Goal: Task Accomplishment & Management: Complete application form

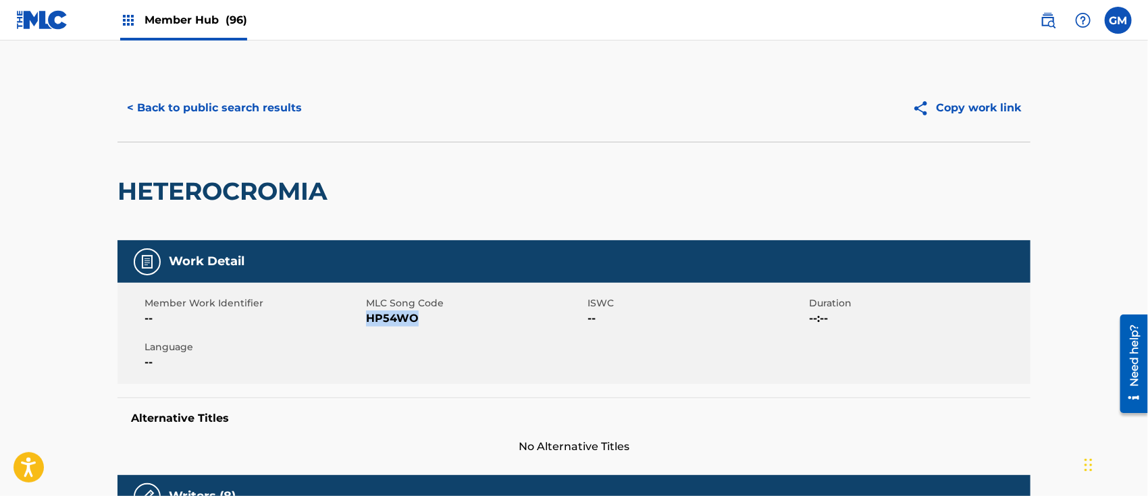
drag, startPoint x: 423, startPoint y: 317, endPoint x: 368, endPoint y: 327, distance: 56.3
click at [368, 327] on div "Member Work Identifier -- MLC Song Code HP54WO ISWC -- Duration --:-- Language …" at bounding box center [573, 333] width 913 height 101
copy span "HP54WO"
click at [189, 14] on span "Member Hub (96)" at bounding box center [196, 20] width 103 height 16
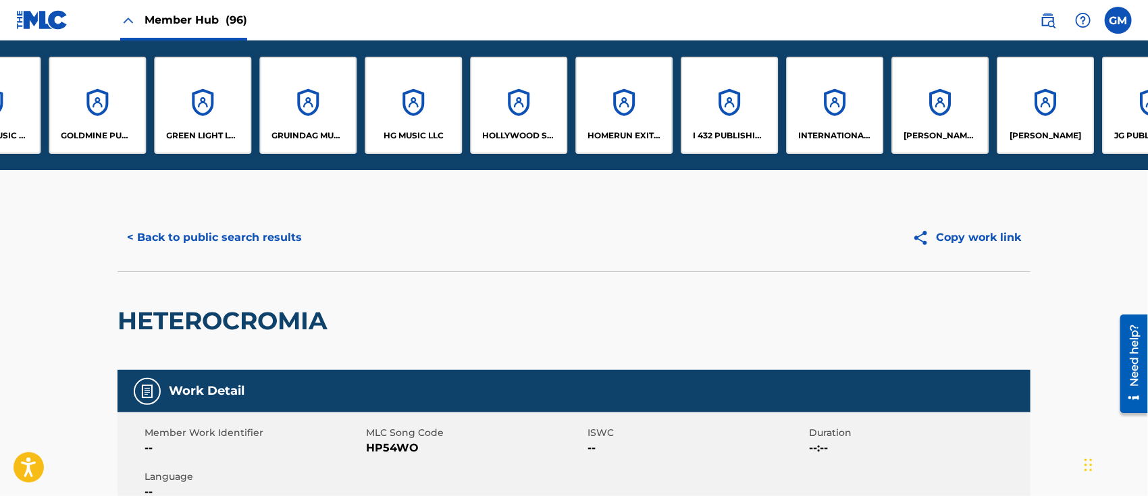
scroll to position [0, 4081]
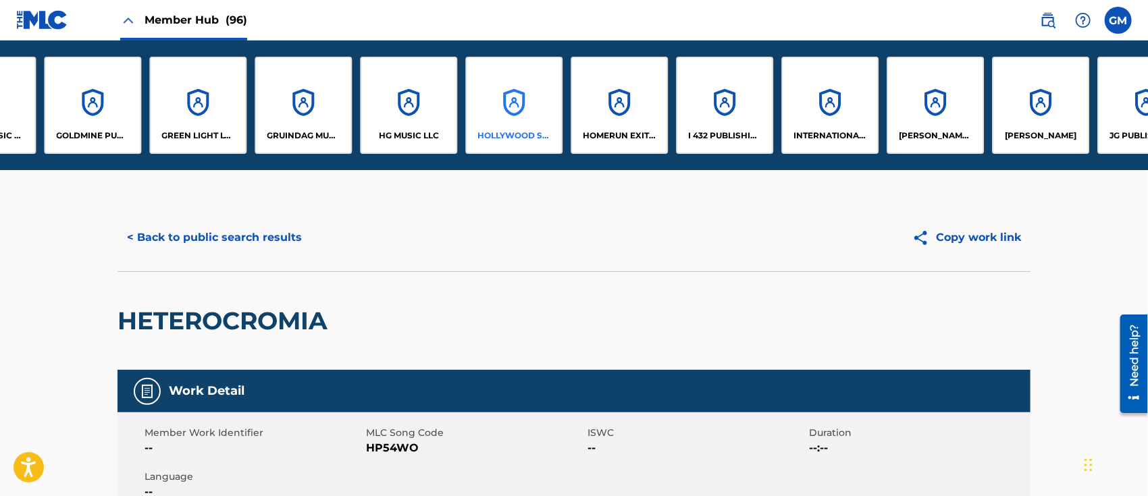
click at [515, 125] on div "HOLLYWOOD SQUAD LLC" at bounding box center [513, 105] width 97 height 97
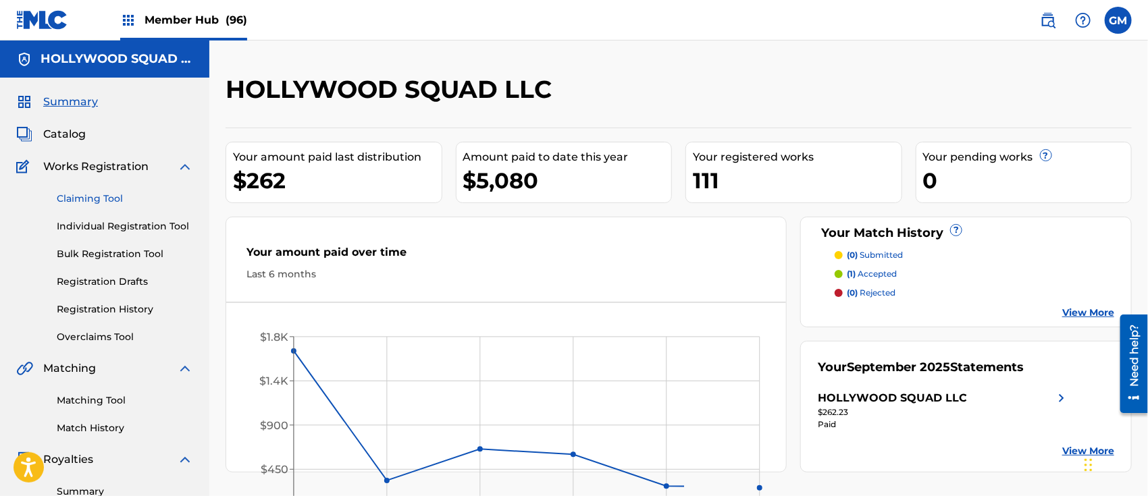
click at [84, 196] on link "Claiming Tool" at bounding box center [125, 199] width 136 height 14
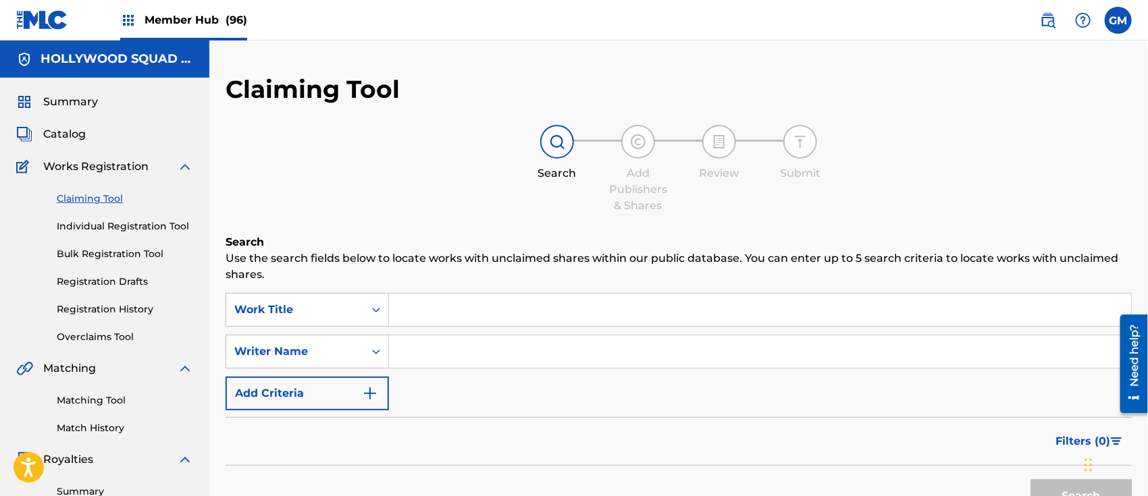
click at [422, 311] on input "Search Form" at bounding box center [760, 310] width 742 height 32
click at [378, 348] on div "Writer Name" at bounding box center [307, 352] width 163 height 34
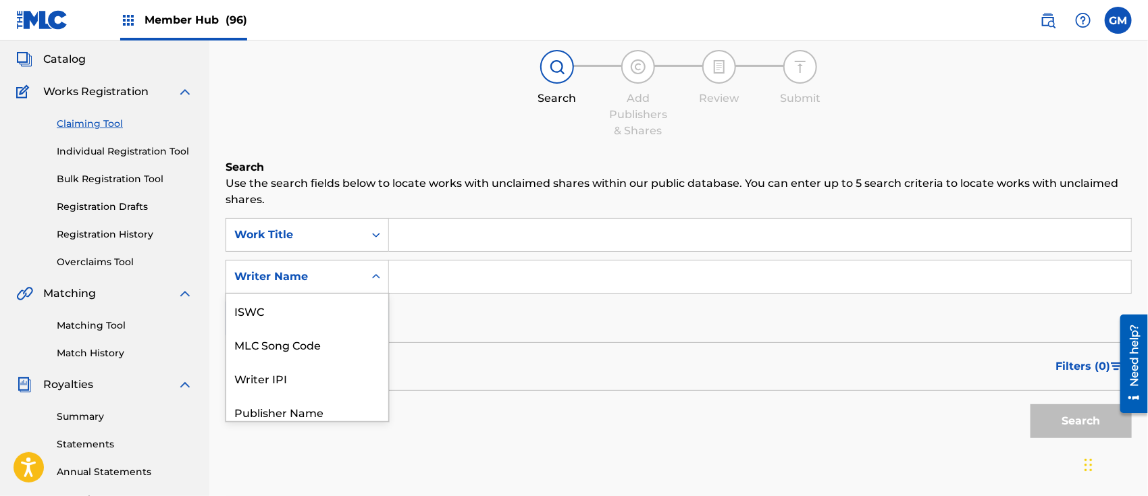
scroll to position [76, 0]
click at [327, 308] on div "MLC Song Code" at bounding box center [307, 311] width 162 height 34
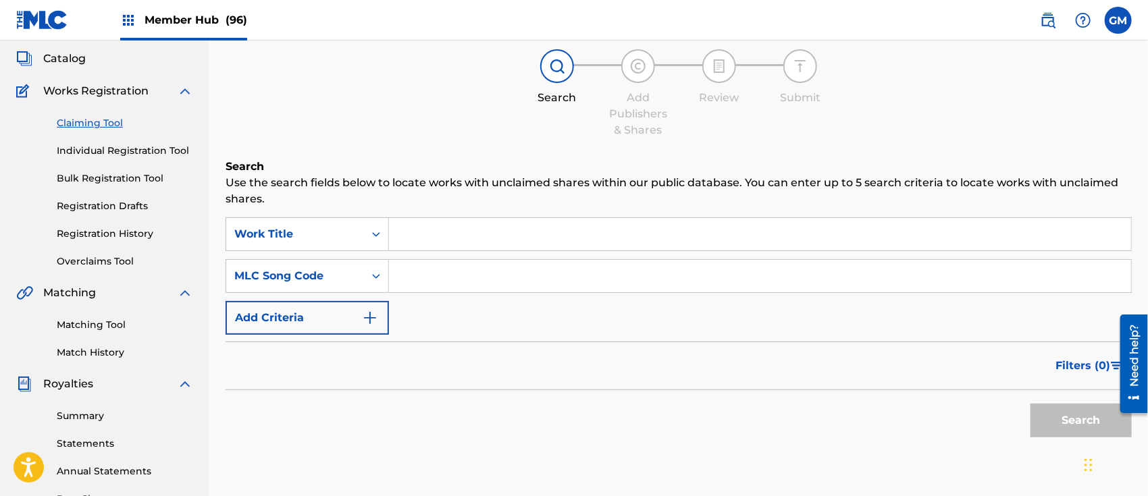
click at [416, 280] on input "Search Form" at bounding box center [760, 276] width 742 height 32
paste input "HP54WO"
type input "HP54WO"
click at [442, 230] on input "Search Form" at bounding box center [760, 234] width 742 height 32
paste input "HETEROCROMIA"
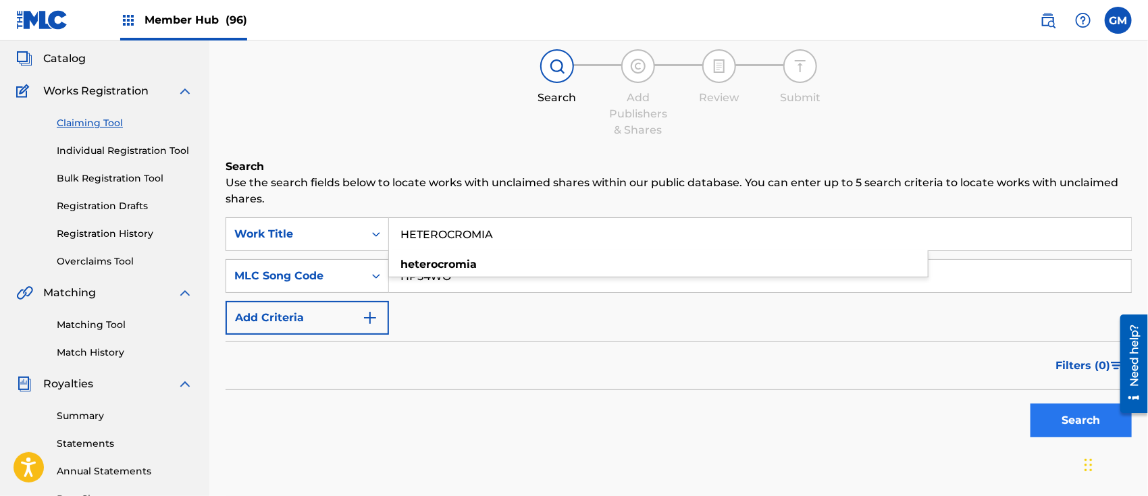
type input "HETEROCROMIA"
click at [1044, 411] on button "Search" at bounding box center [1080, 421] width 101 height 34
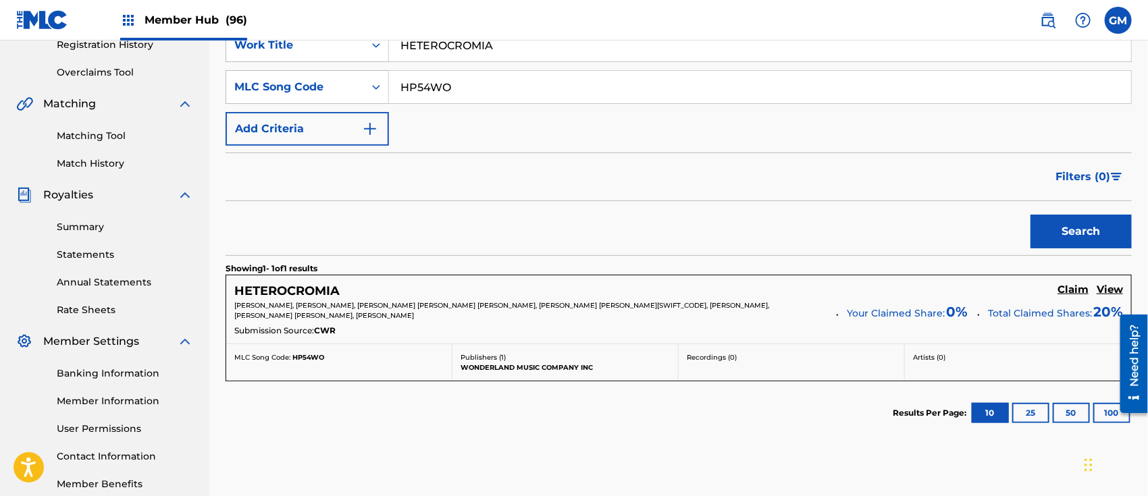
scroll to position [286, 0]
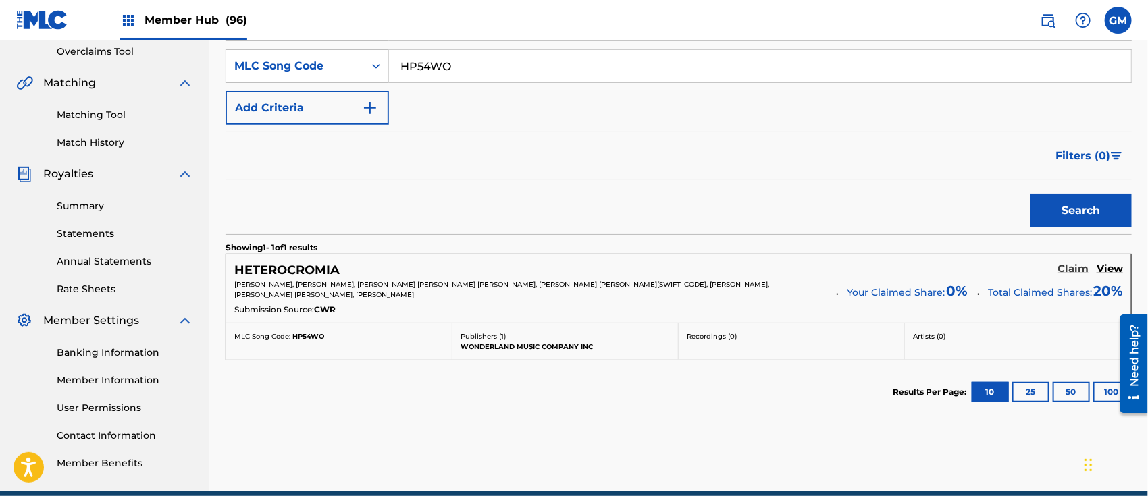
click at [1068, 267] on h5 "Claim" at bounding box center [1072, 269] width 31 height 13
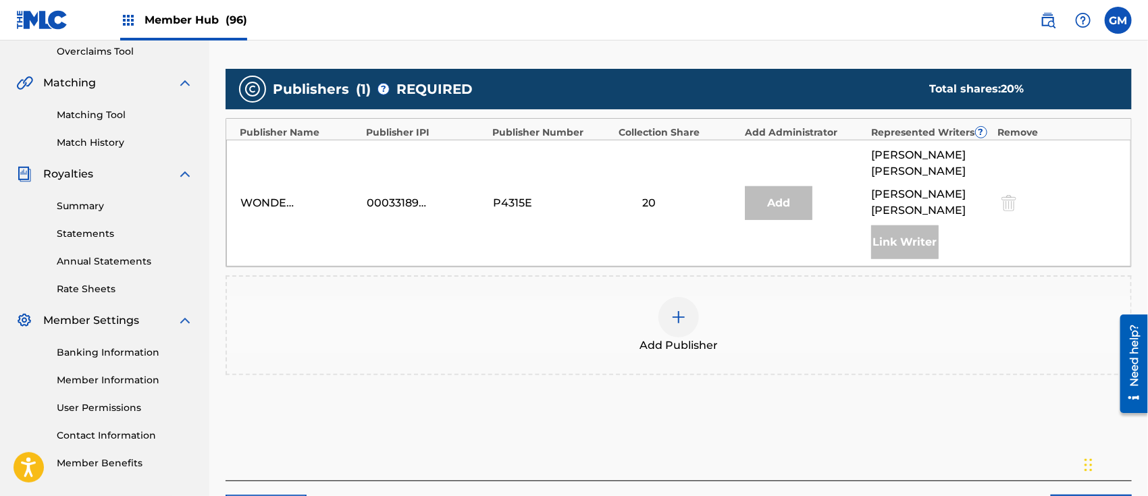
click at [680, 309] on img at bounding box center [679, 317] width 16 height 16
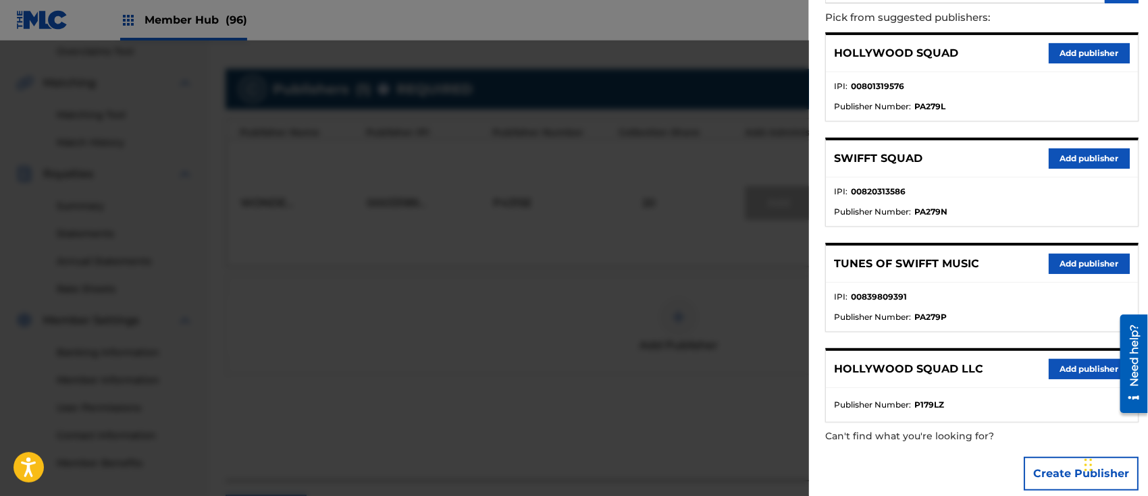
scroll to position [163, 0]
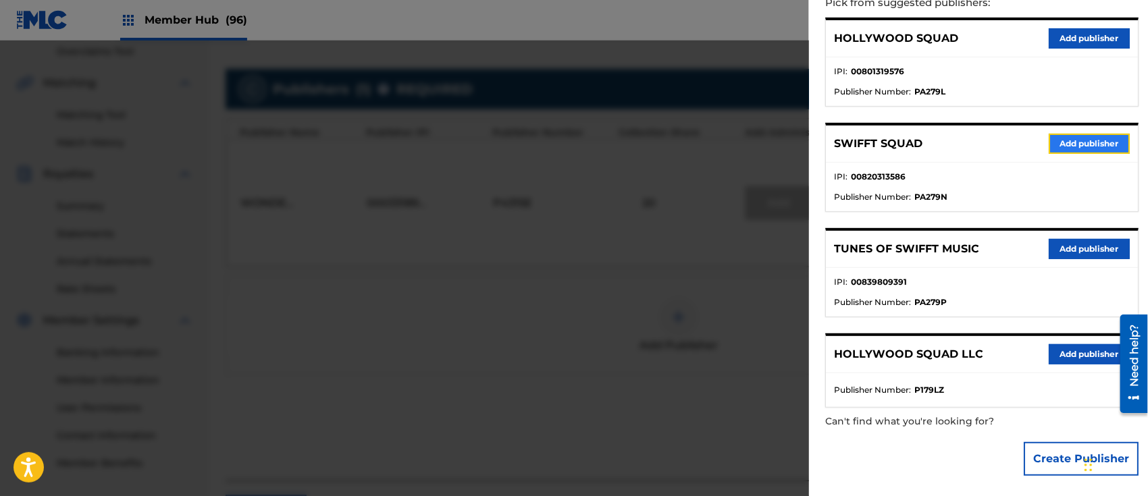
click at [1074, 140] on button "Add publisher" at bounding box center [1089, 144] width 81 height 20
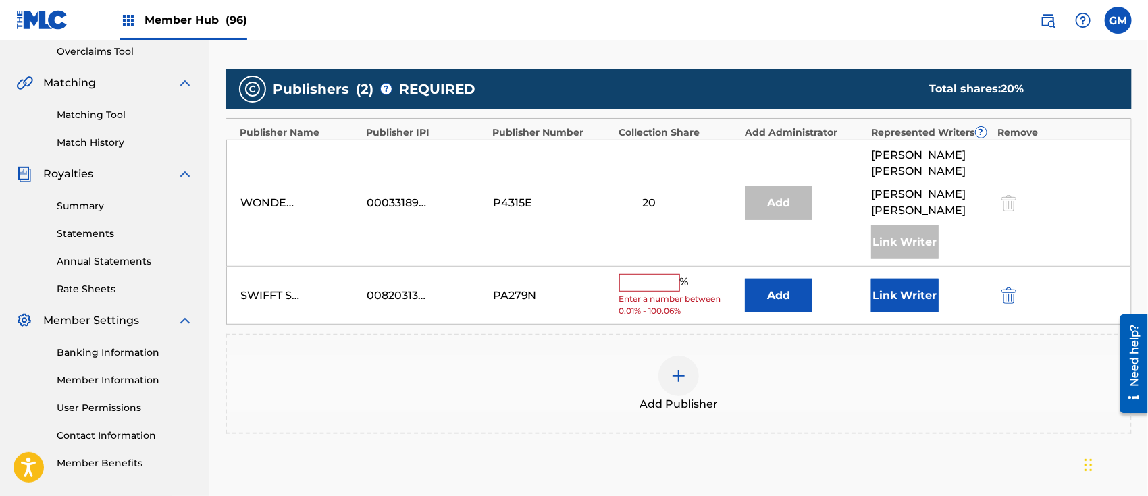
click at [633, 274] on input "text" at bounding box center [649, 283] width 61 height 18
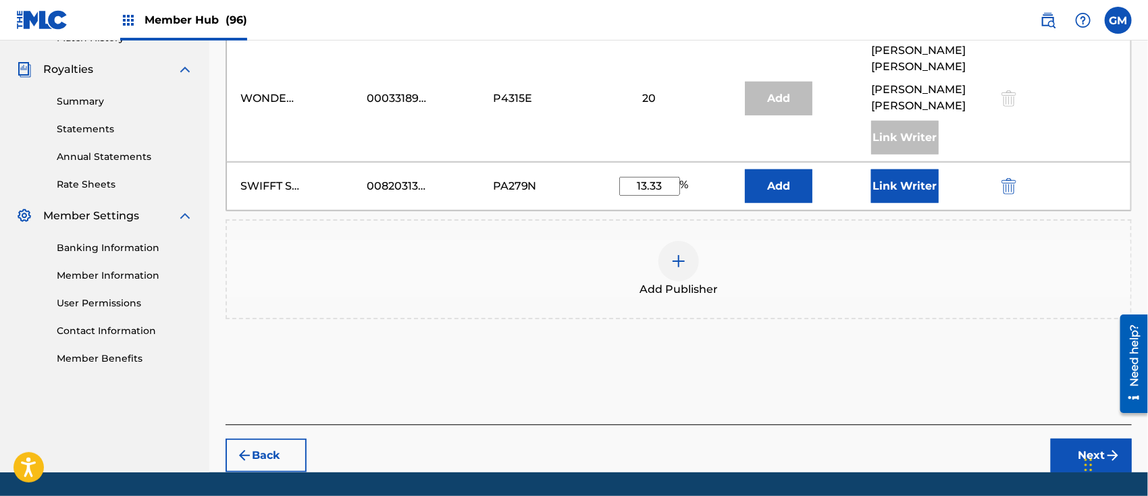
scroll to position [414, 0]
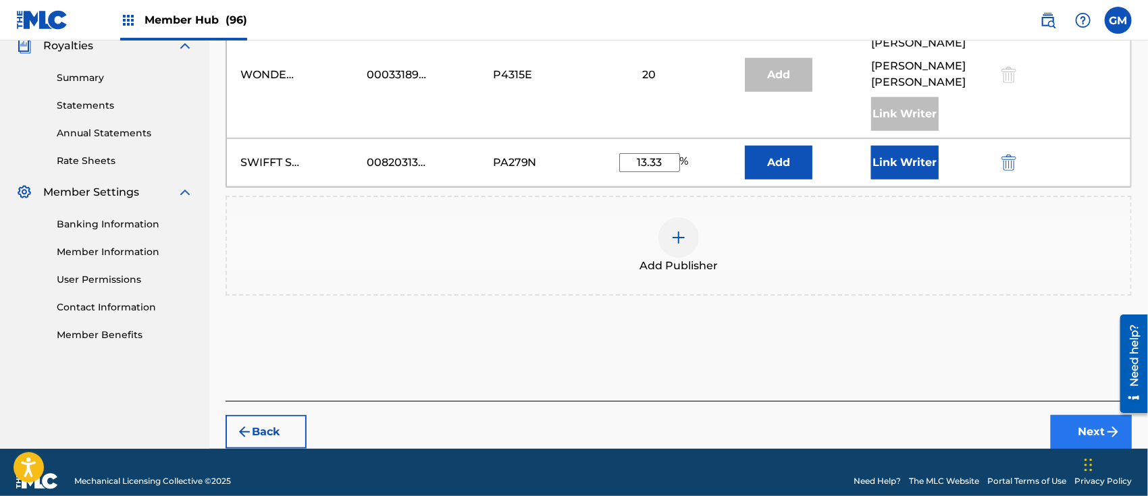
type input "13.33"
click at [1068, 415] on button "Next" at bounding box center [1091, 432] width 81 height 34
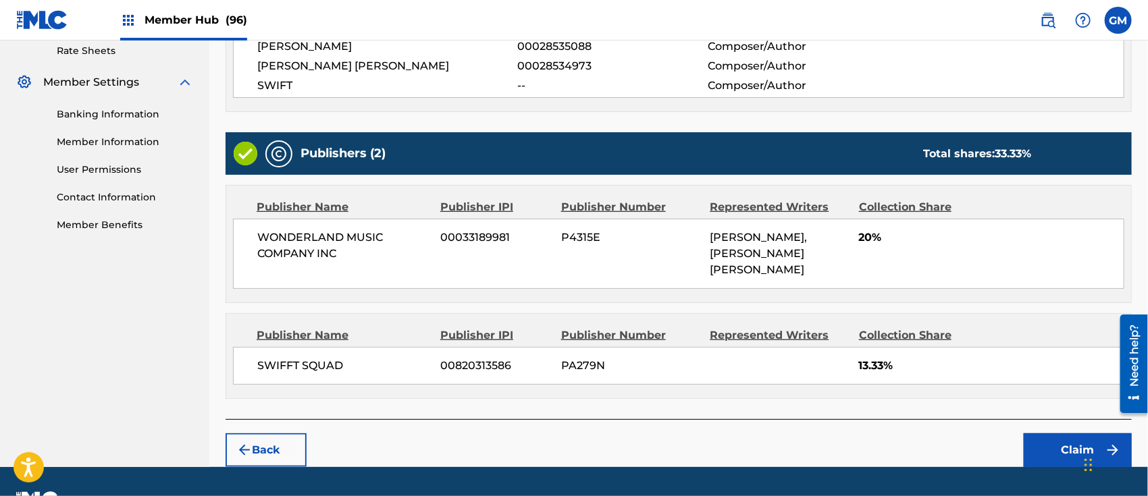
scroll to position [542, 0]
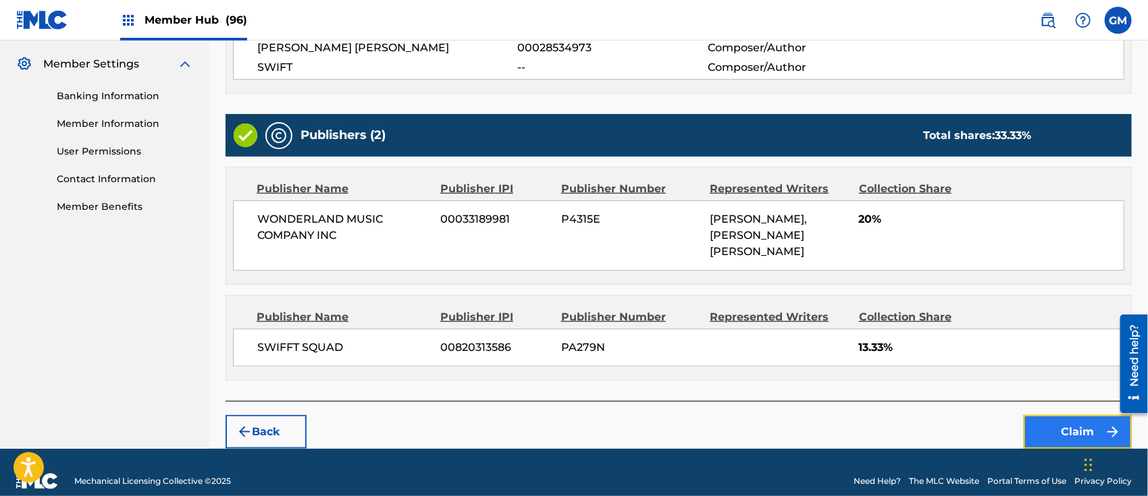
click at [1062, 415] on button "Claim" at bounding box center [1078, 432] width 108 height 34
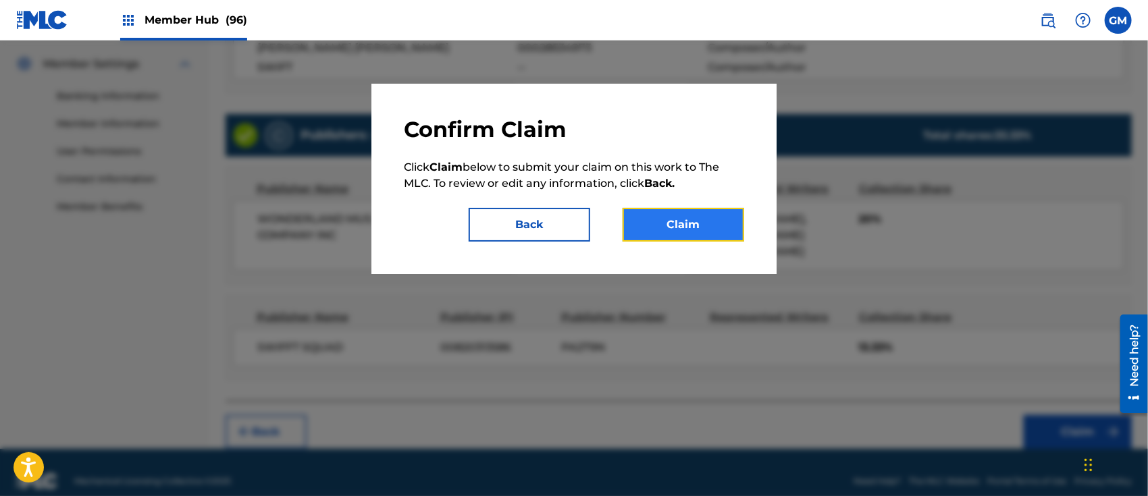
click at [691, 221] on button "Claim" at bounding box center [684, 225] width 122 height 34
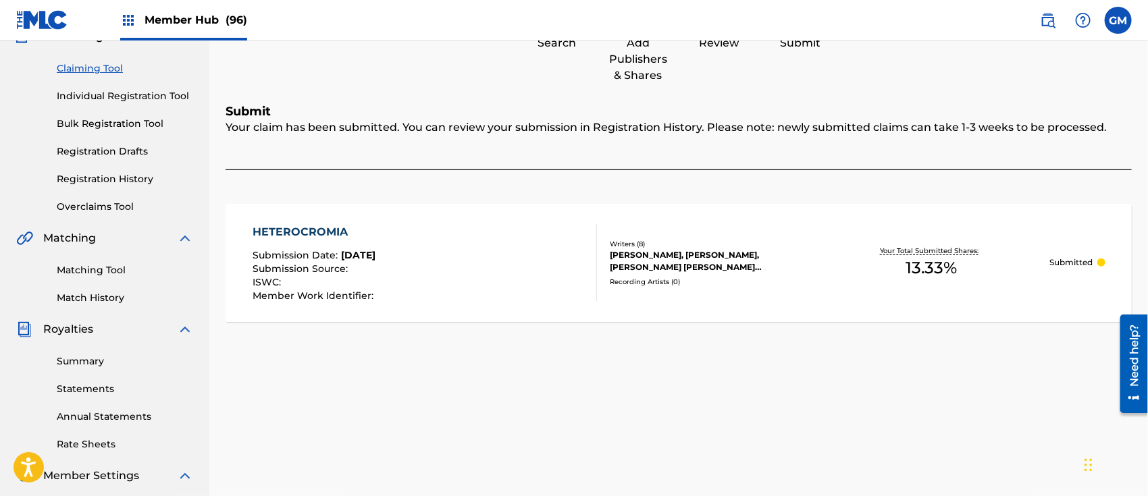
scroll to position [0, 0]
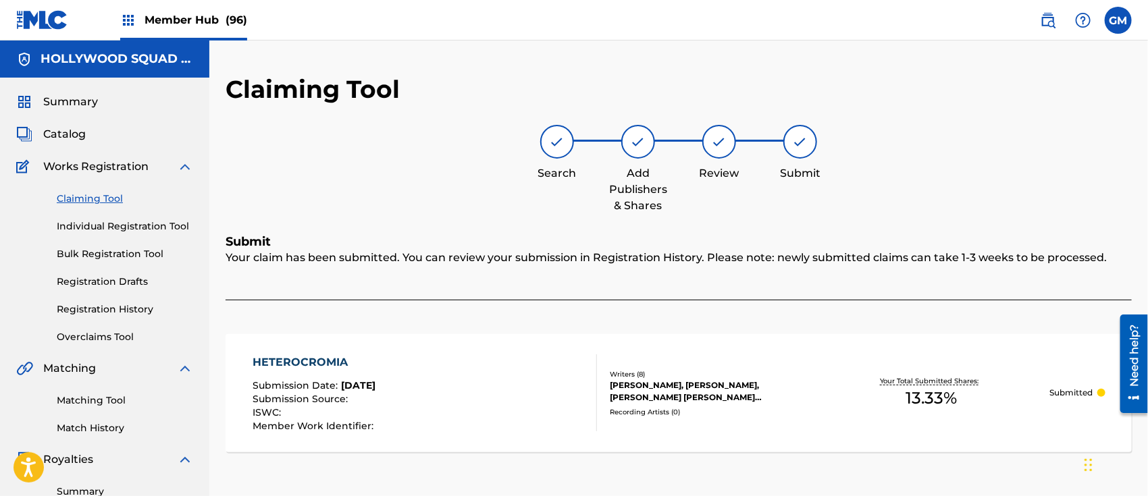
click at [184, 13] on span "Member Hub (96)" at bounding box center [196, 20] width 103 height 16
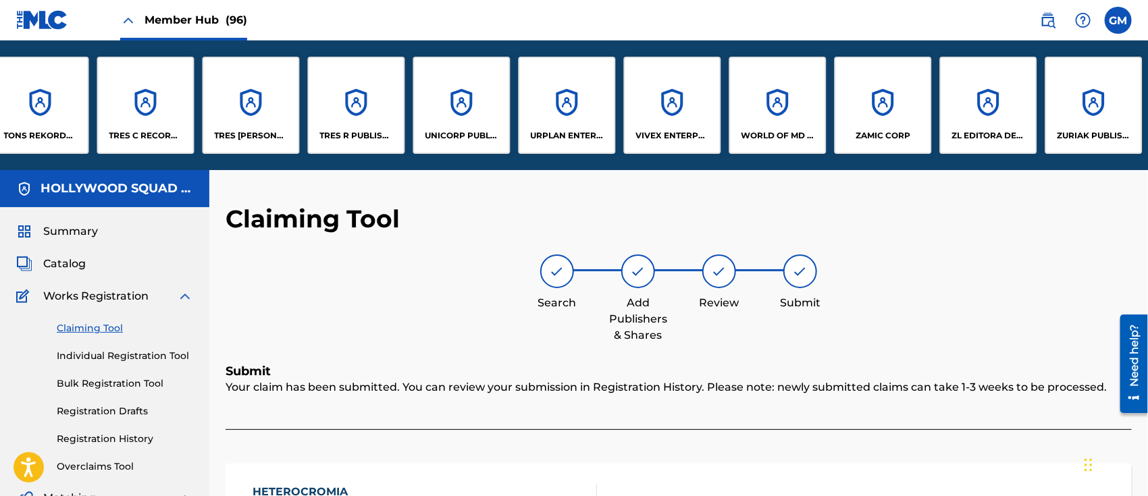
scroll to position [0, 8989]
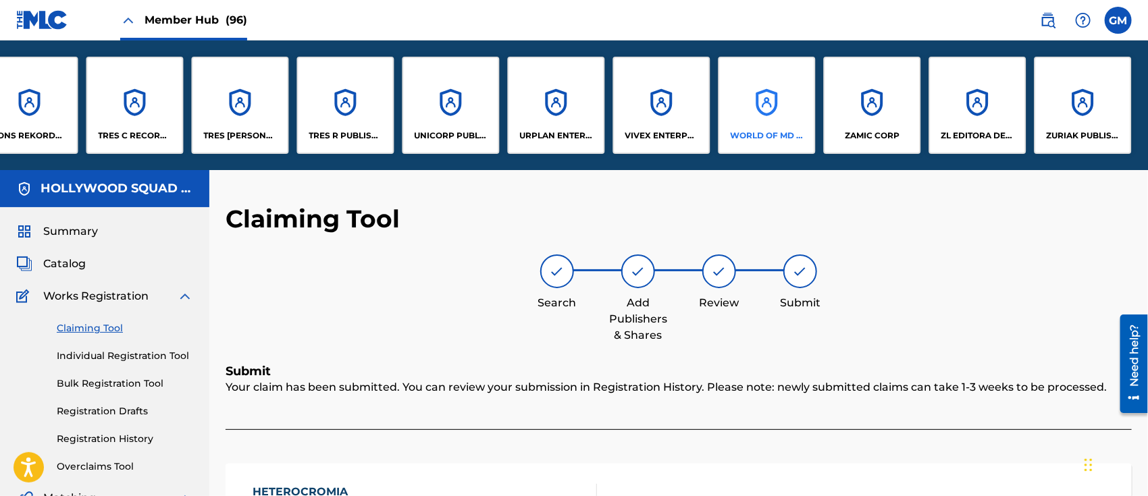
click at [768, 132] on p "WORLD OF MD PUBLISHING, LLC" at bounding box center [768, 136] width 74 height 12
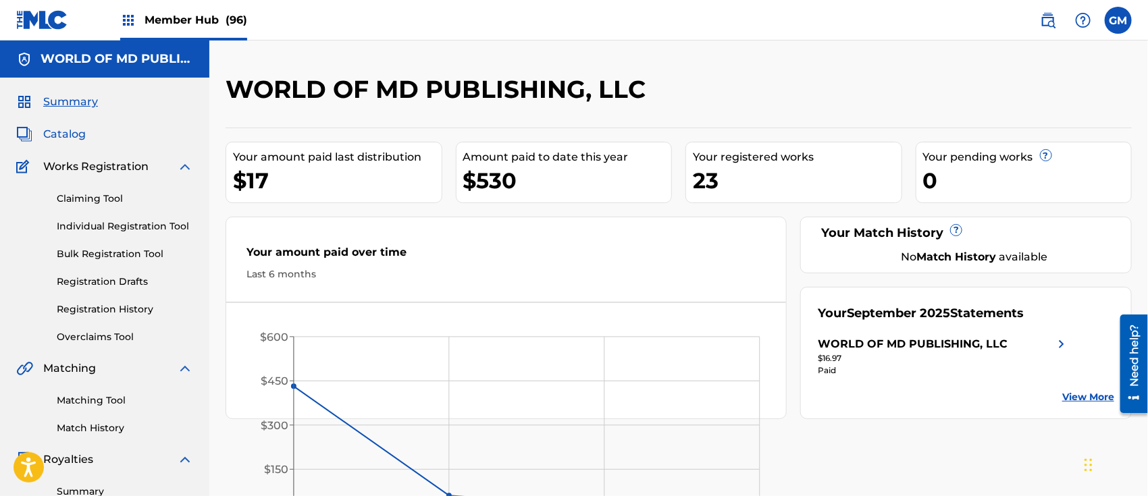
click at [73, 128] on span "Catalog" at bounding box center [64, 134] width 43 height 16
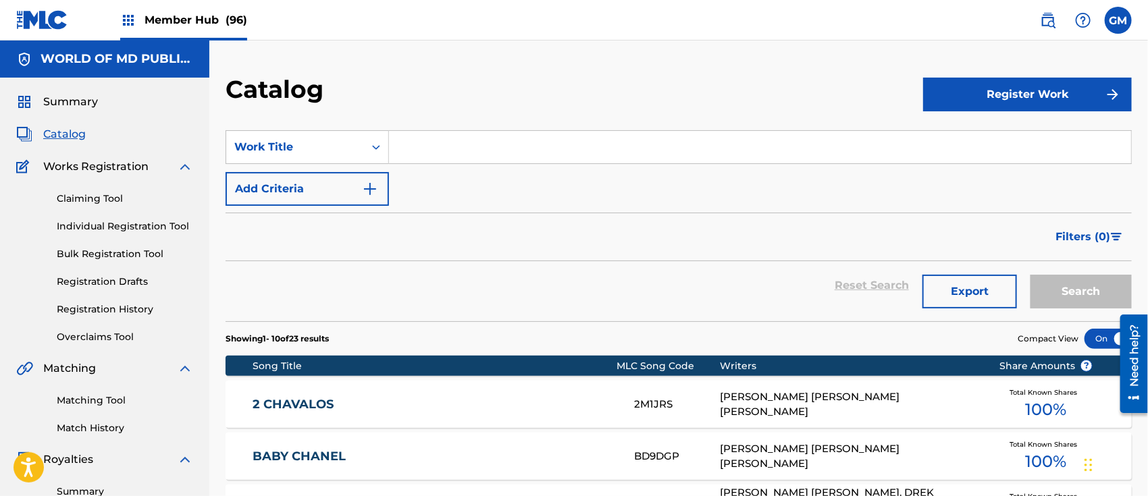
click at [485, 151] on input "Search Form" at bounding box center [760, 147] width 742 height 32
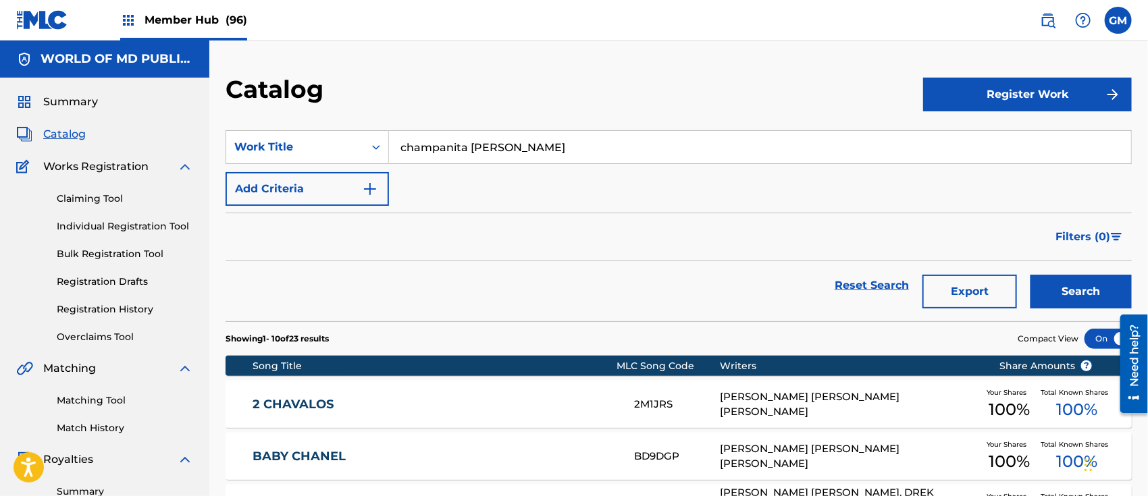
type input "champanita [PERSON_NAME]"
click at [1030, 275] on button "Search" at bounding box center [1080, 292] width 101 height 34
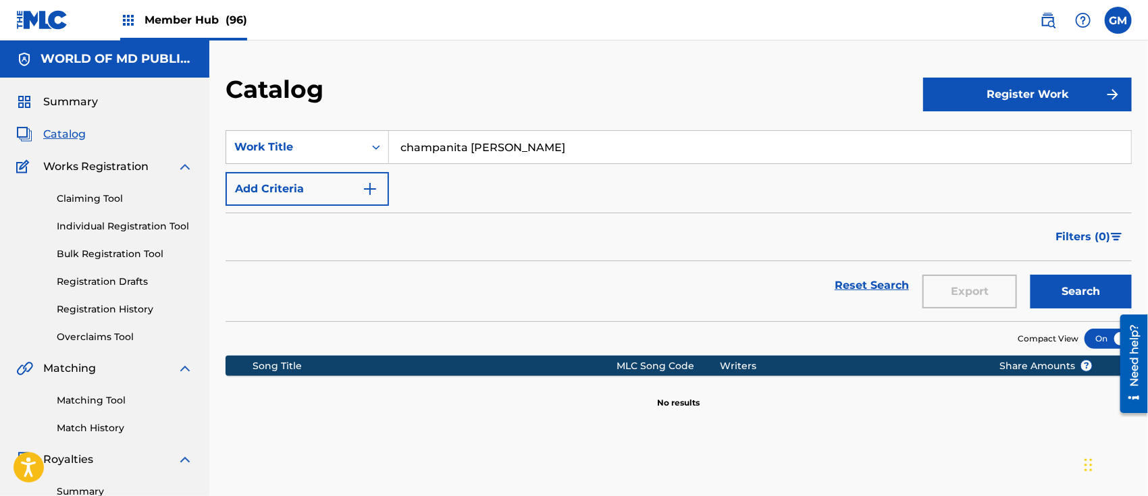
click at [212, 18] on span "Member Hub (96)" at bounding box center [196, 20] width 103 height 16
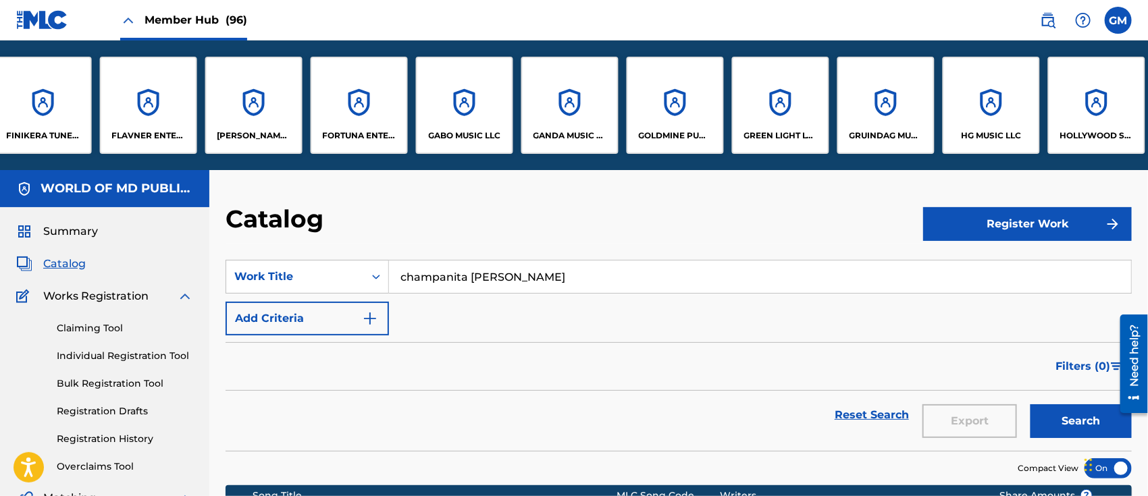
scroll to position [0, 3519]
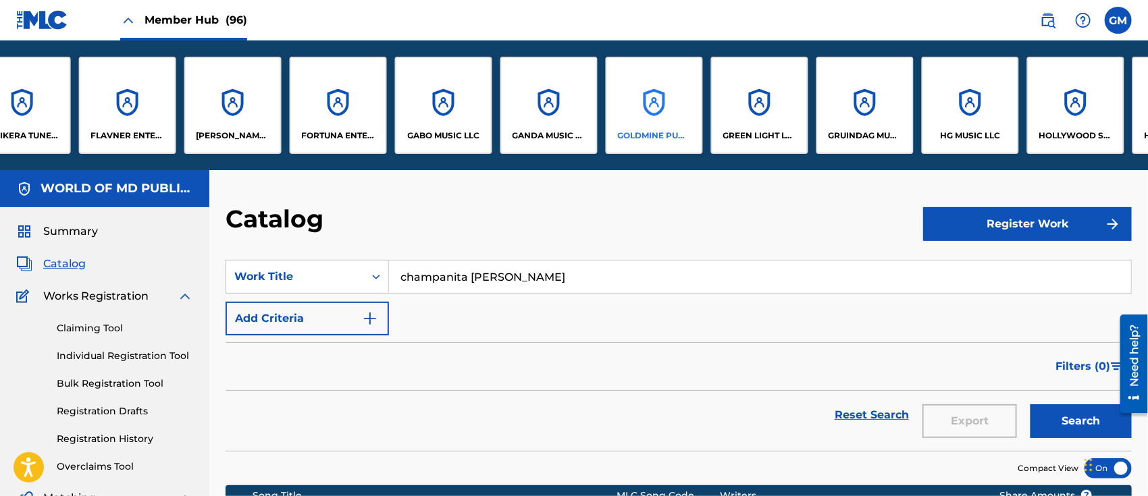
click at [640, 124] on div "GOLDMINE PUBLISHING LLC" at bounding box center [654, 105] width 97 height 97
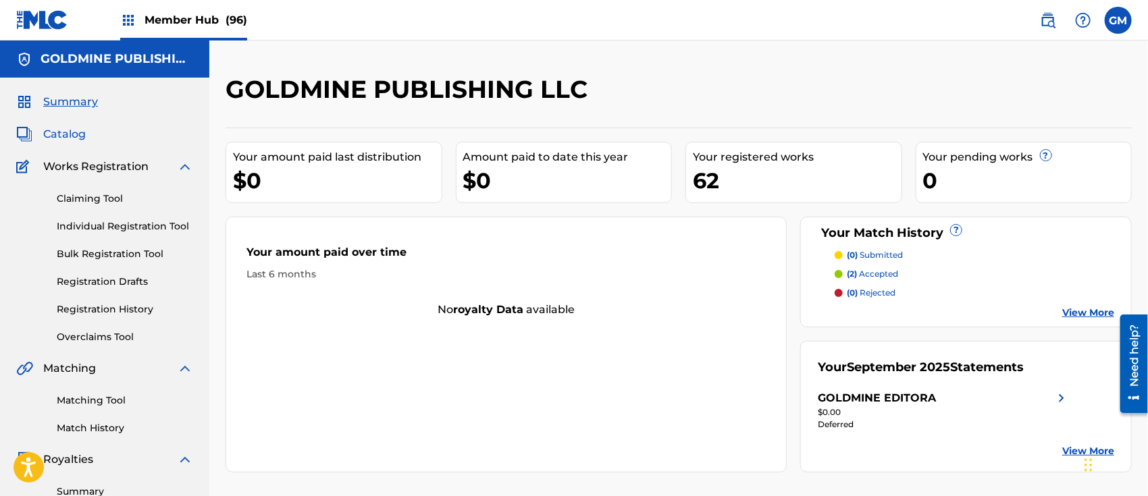
click at [76, 132] on span "Catalog" at bounding box center [64, 134] width 43 height 16
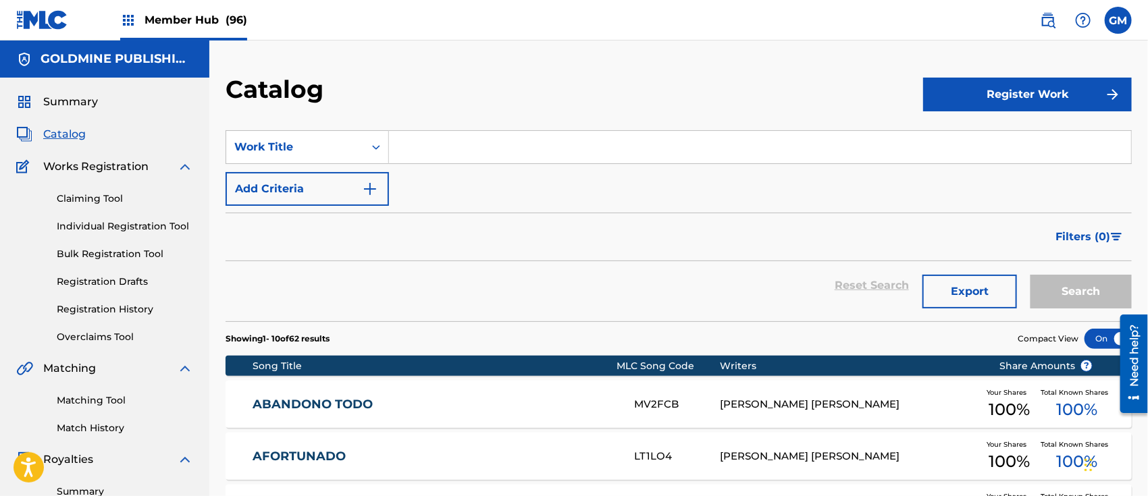
click at [436, 145] on input "Search Form" at bounding box center [760, 147] width 742 height 32
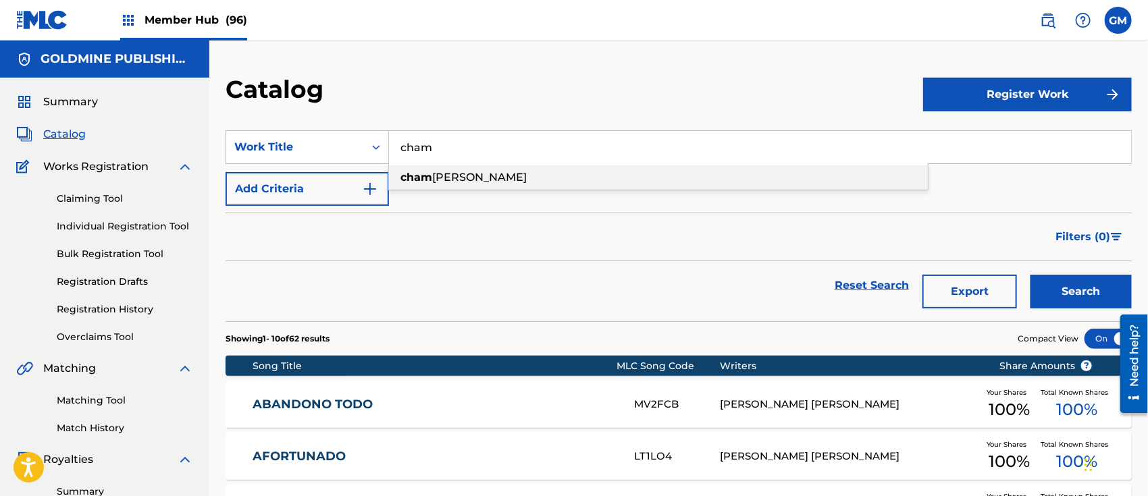
click at [459, 171] on span "[PERSON_NAME]" at bounding box center [479, 177] width 95 height 13
type input "champañita [PERSON_NAME]"
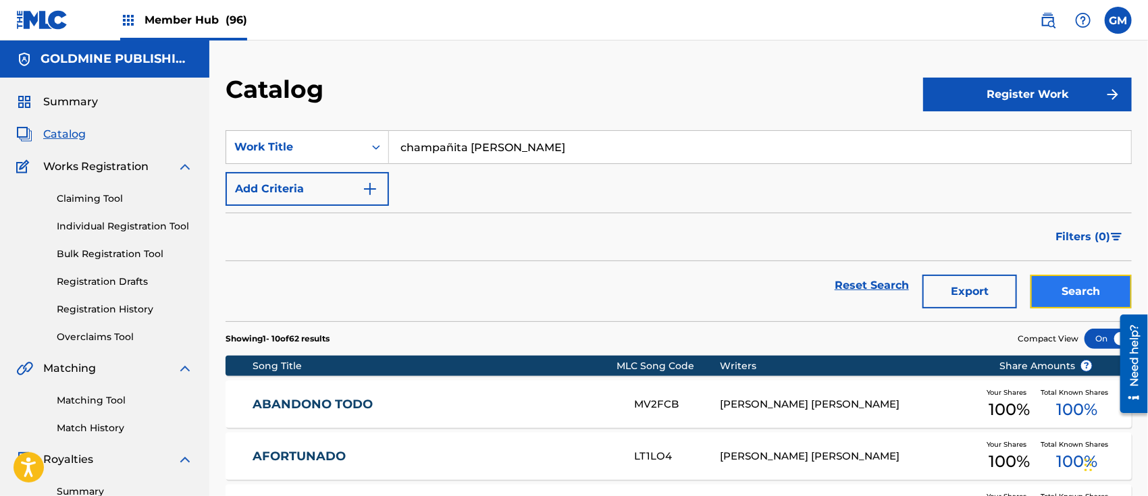
click at [1086, 287] on button "Search" at bounding box center [1080, 292] width 101 height 34
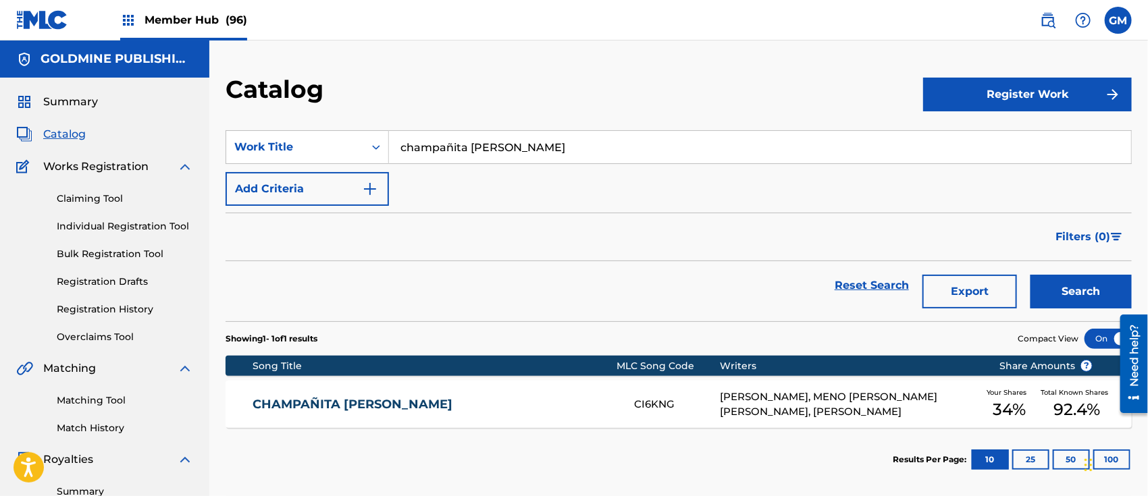
click at [467, 402] on link "CHAMPAÑITA [PERSON_NAME]" at bounding box center [434, 405] width 363 height 16
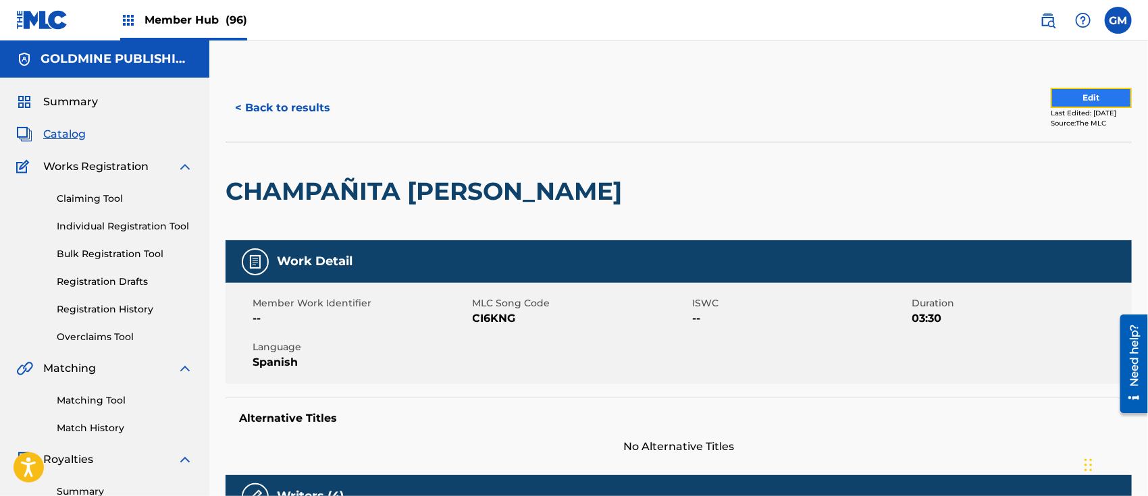
click at [1056, 95] on button "Edit" at bounding box center [1091, 98] width 81 height 20
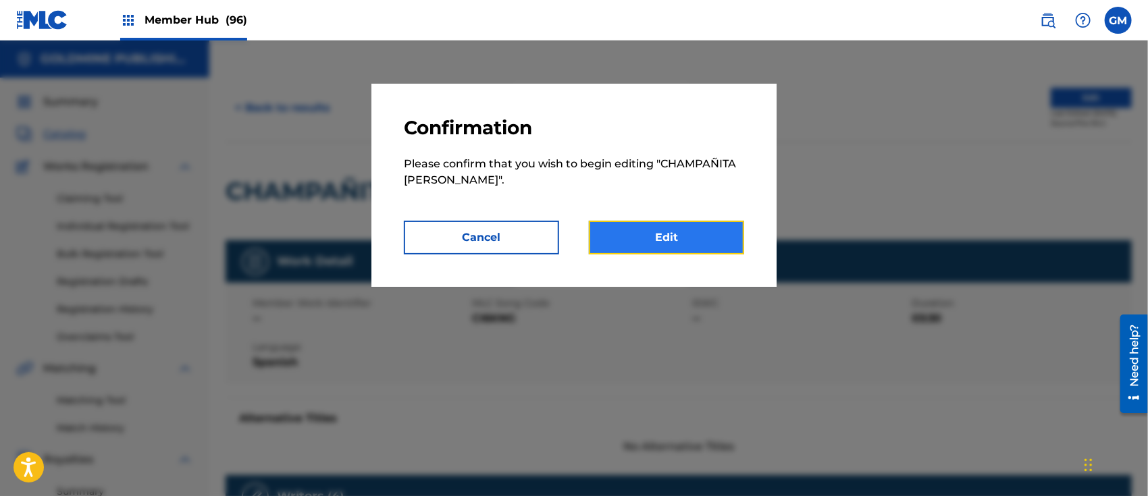
click at [666, 234] on link "Edit" at bounding box center [666, 238] width 155 height 34
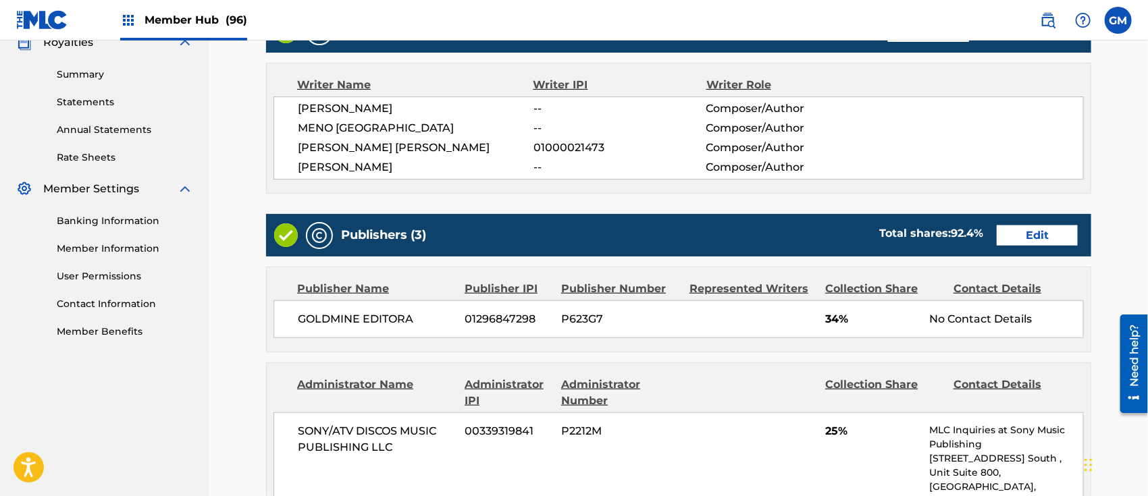
scroll to position [420, 0]
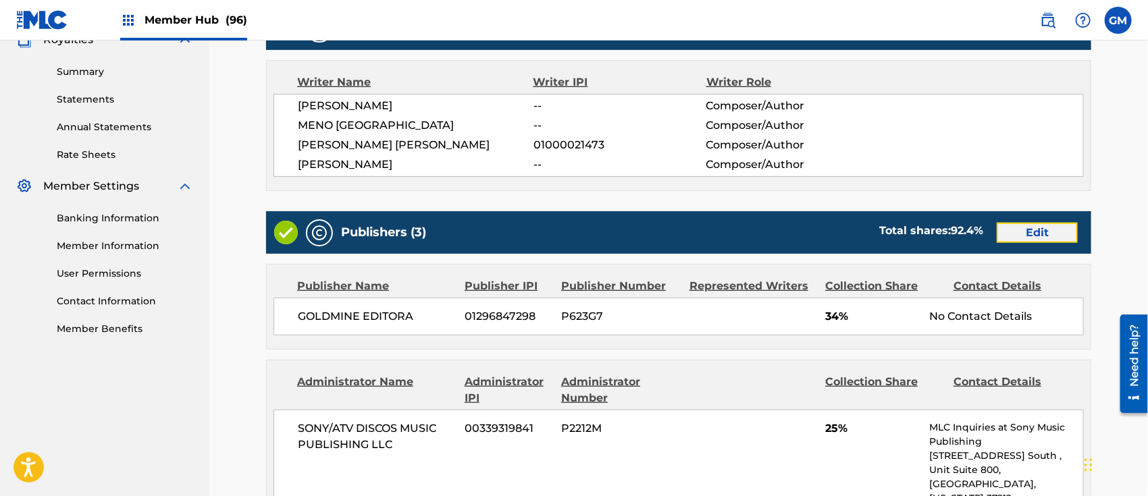
click at [1032, 224] on link "Edit" at bounding box center [1037, 233] width 81 height 20
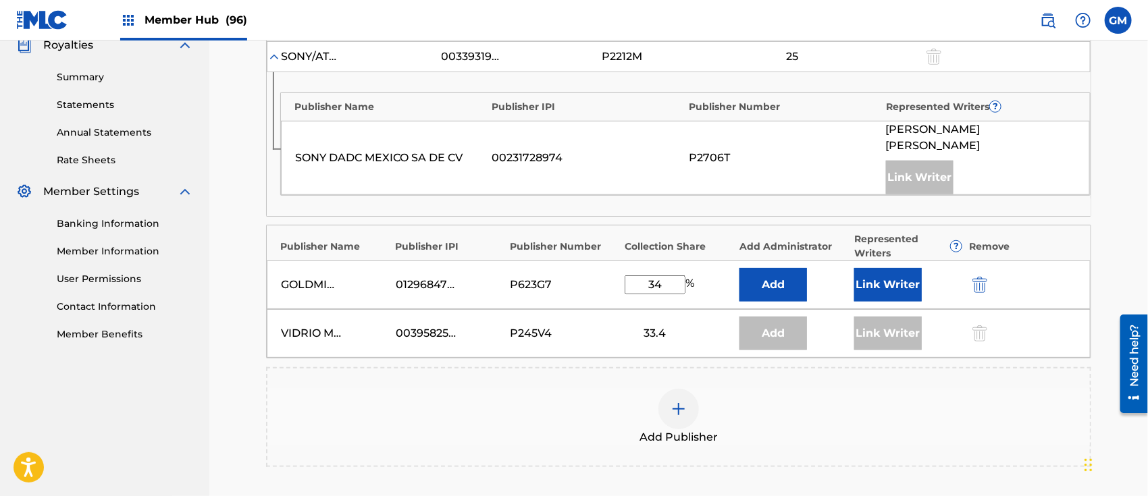
scroll to position [420, 0]
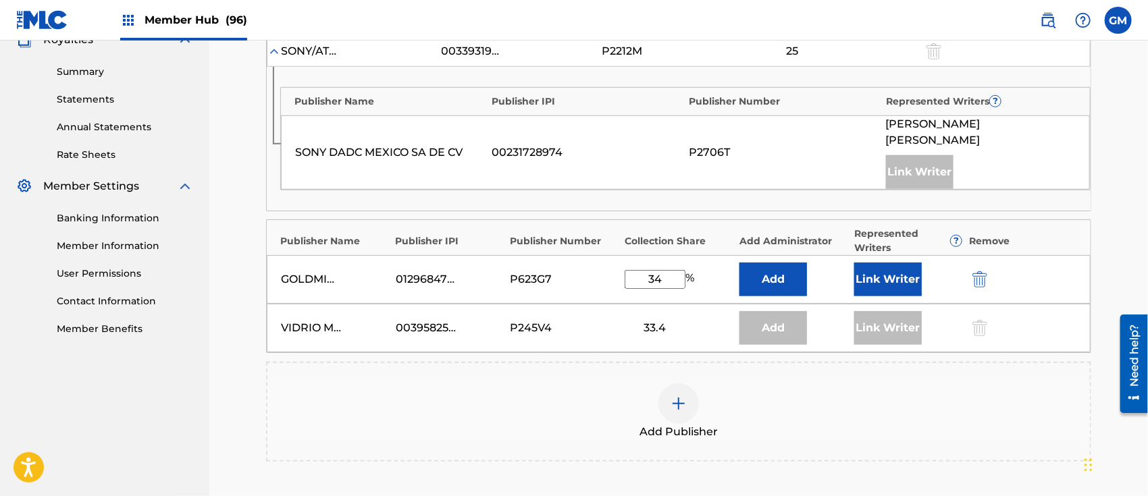
drag, startPoint x: 670, startPoint y: 278, endPoint x: 616, endPoint y: 278, distance: 54.0
click at [616, 278] on div "GOLDMINE EDITORA 01296847298 P623G7 34 % Add Link Writer" at bounding box center [679, 279] width 824 height 49
type input "25"
click at [903, 273] on button "Link Writer" at bounding box center [888, 280] width 68 height 34
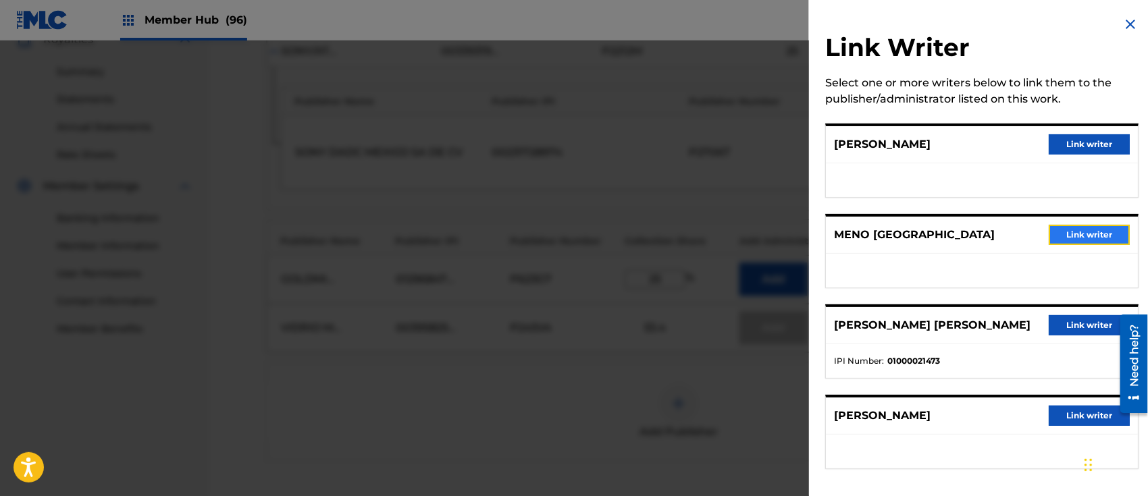
click at [1070, 230] on button "Link writer" at bounding box center [1089, 235] width 81 height 20
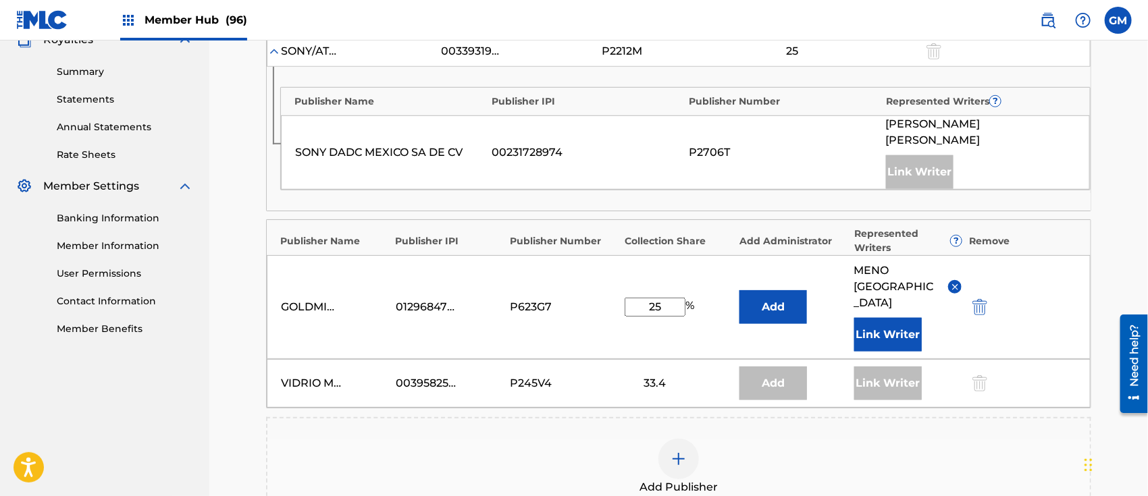
scroll to position [630, 0]
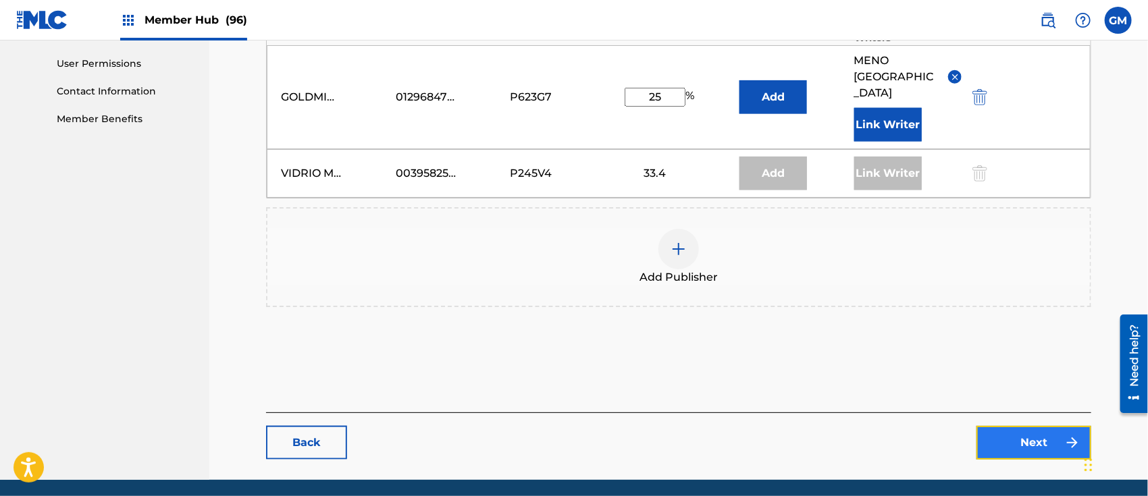
click at [1001, 426] on link "Next" at bounding box center [1033, 443] width 115 height 34
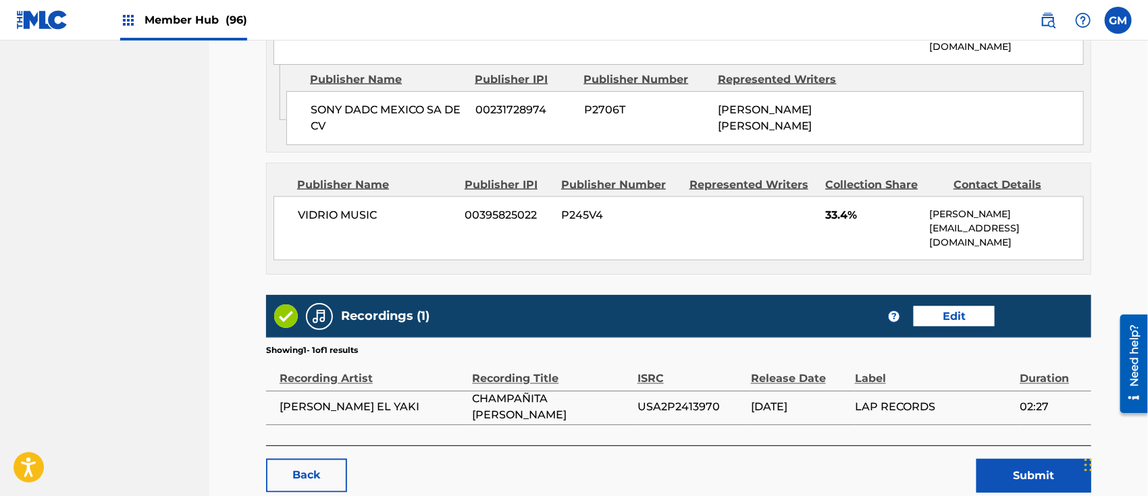
scroll to position [966, 0]
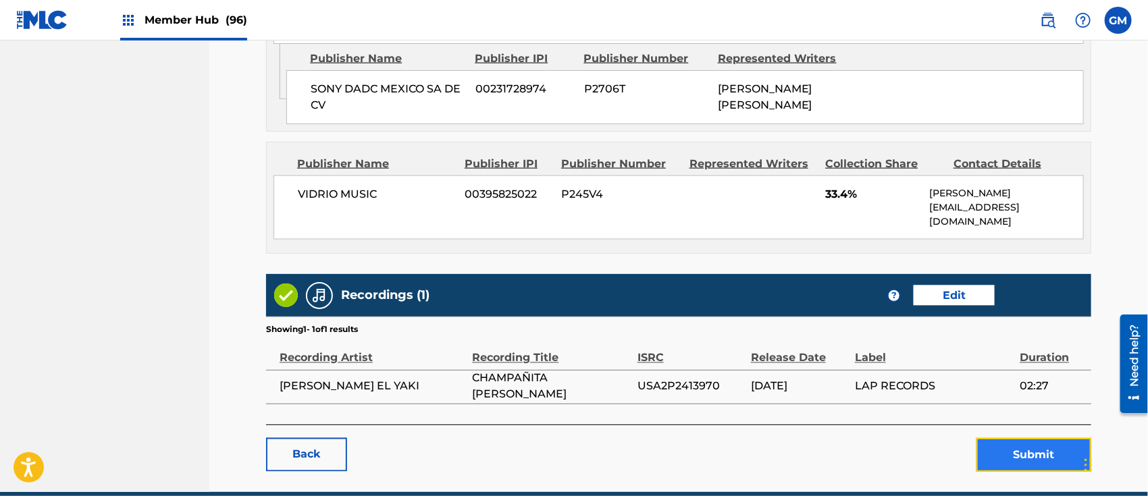
click at [1016, 438] on button "Submit" at bounding box center [1033, 455] width 115 height 34
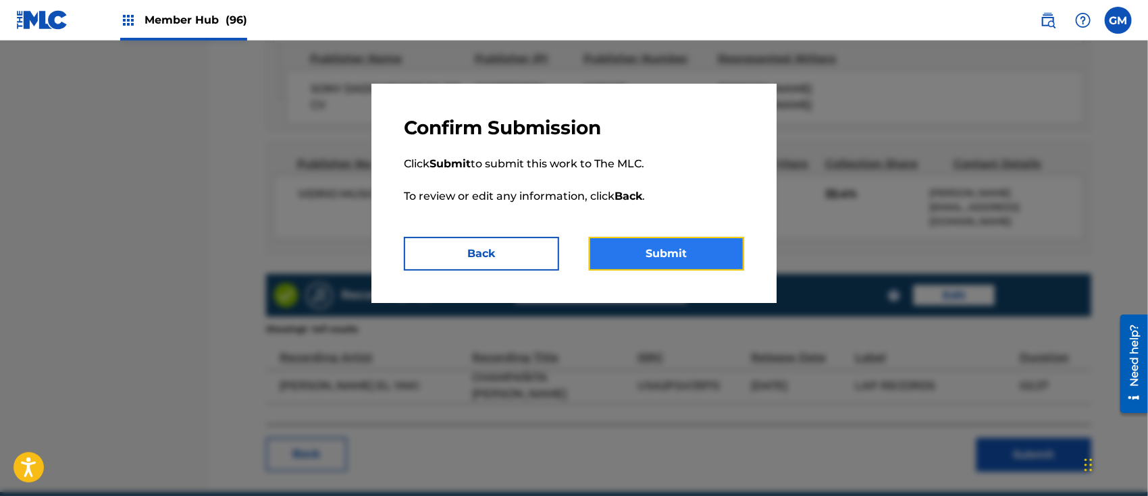
click at [669, 246] on button "Submit" at bounding box center [666, 254] width 155 height 34
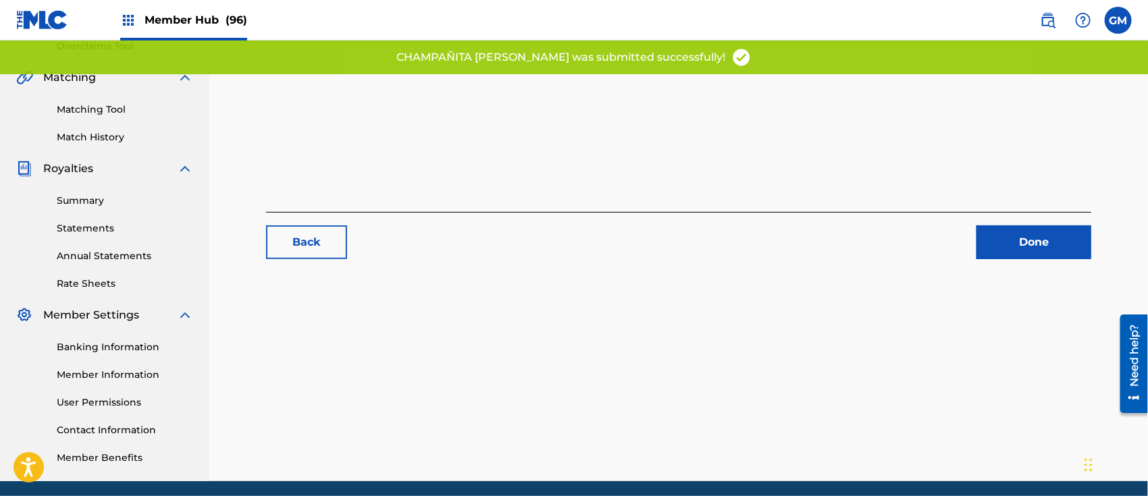
scroll to position [340, 0]
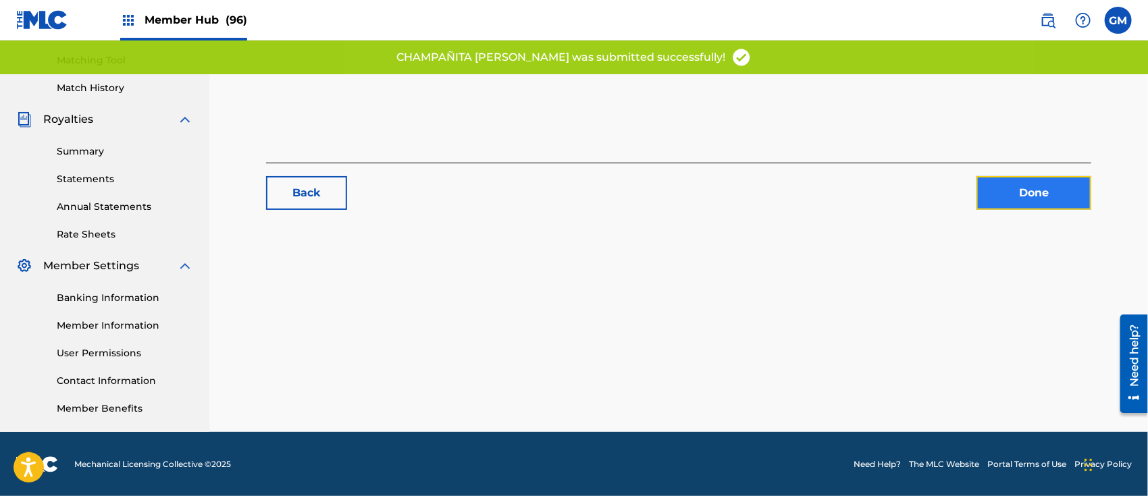
click at [1012, 194] on link "Done" at bounding box center [1033, 193] width 115 height 34
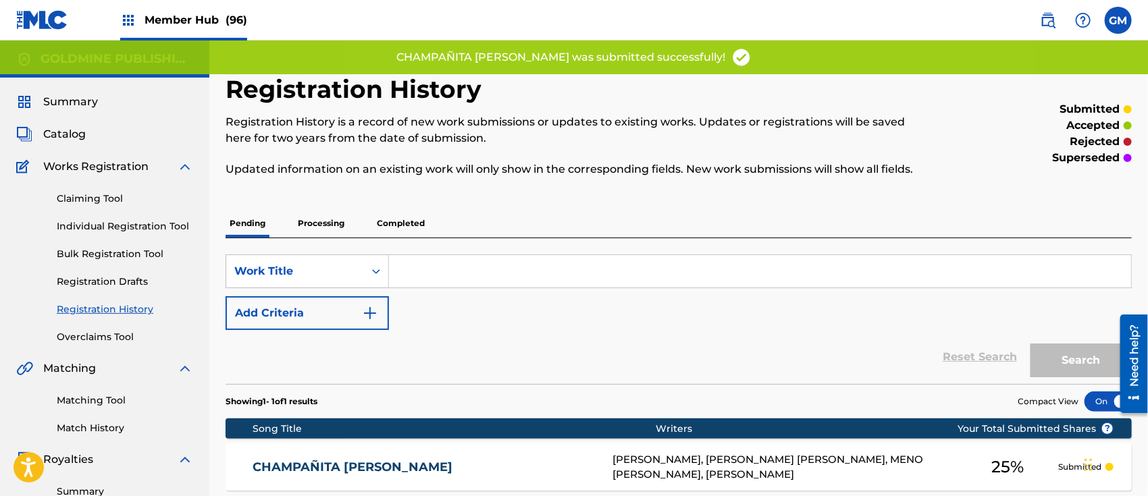
scroll to position [210, 0]
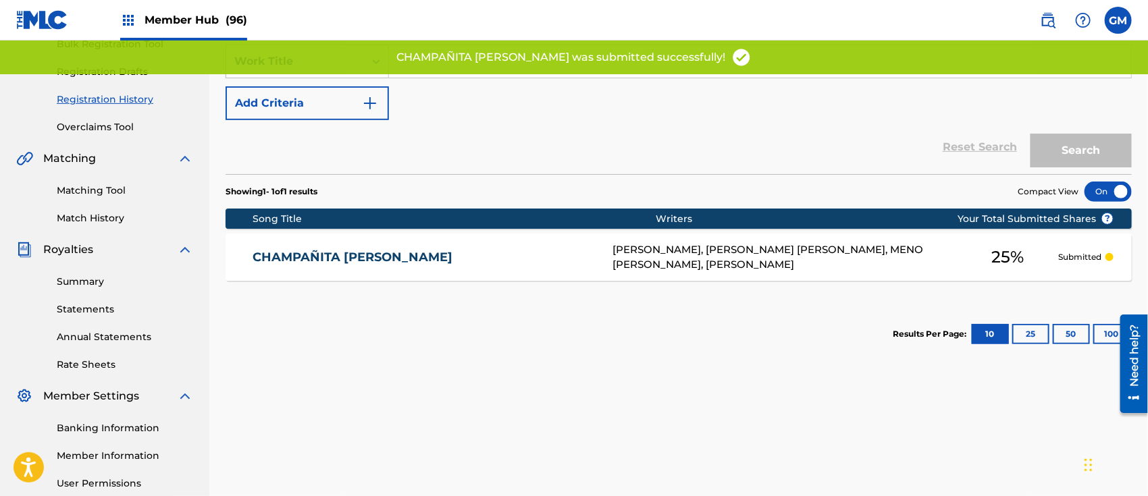
click at [429, 257] on link "CHAMPAÑITA [PERSON_NAME]" at bounding box center [424, 258] width 342 height 16
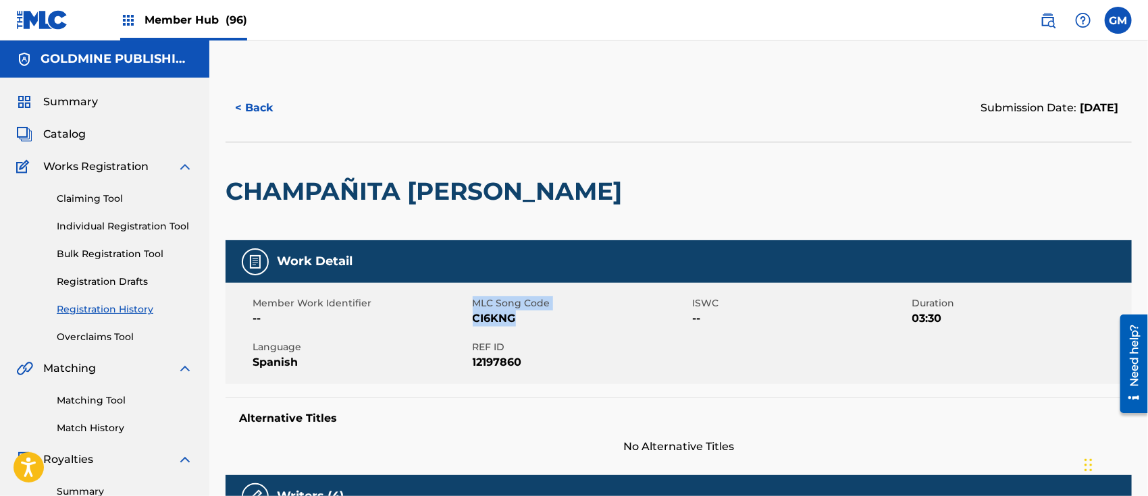
drag, startPoint x: 527, startPoint y: 317, endPoint x: 475, endPoint y: 304, distance: 53.1
click at [475, 304] on div "MLC Song Code CI6KNG" at bounding box center [583, 311] width 220 height 30
copy div "MLC Song Code CI6KNG"
click at [212, 20] on span "Member Hub (96)" at bounding box center [196, 20] width 103 height 16
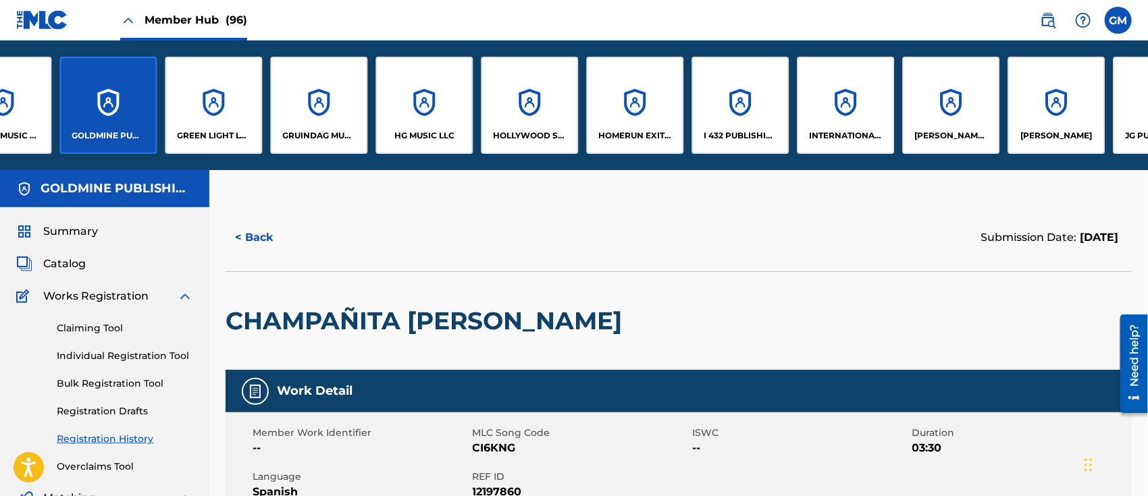
scroll to position [0, 4091]
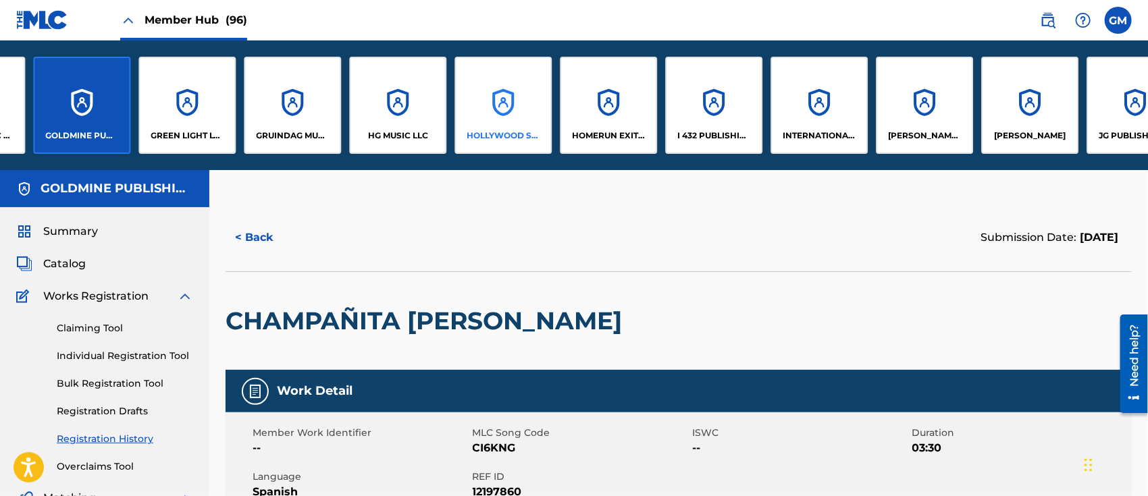
click at [513, 109] on div "HOLLYWOOD SQUAD LLC" at bounding box center [502, 105] width 97 height 97
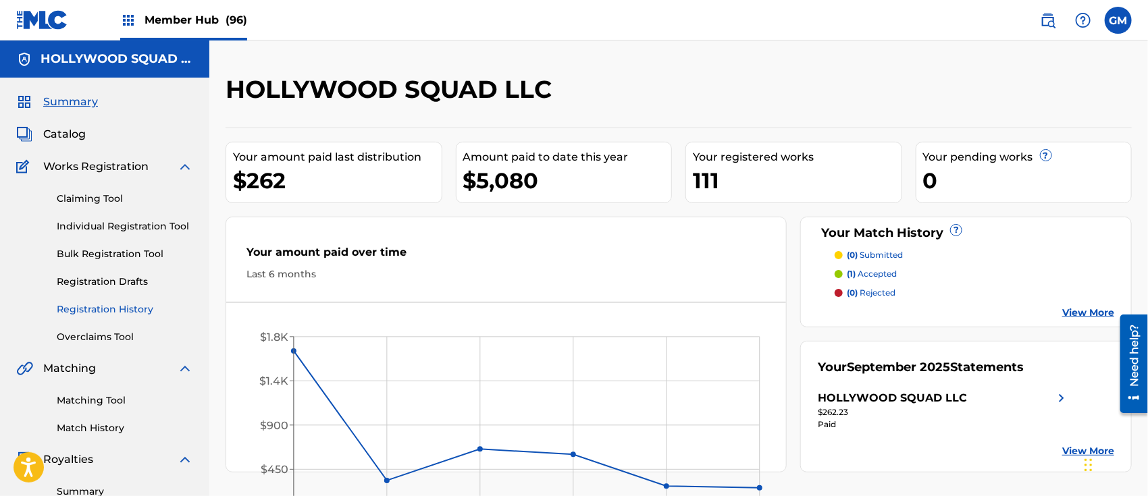
click at [130, 306] on link "Registration History" at bounding box center [125, 310] width 136 height 14
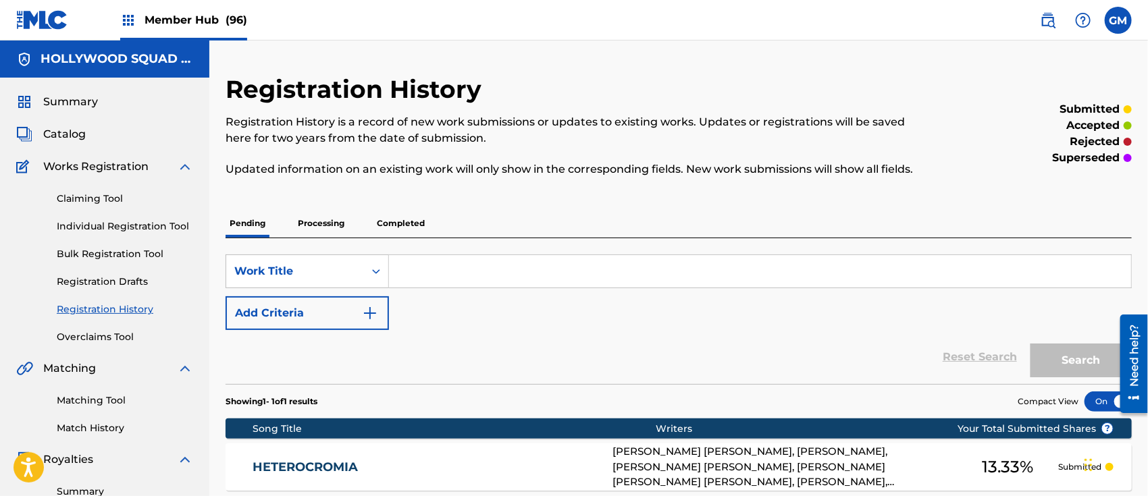
click at [460, 448] on div "HETEROCROMIA HP54WO [PERSON_NAME] [PERSON_NAME], [PERSON_NAME], [PERSON_NAME] […" at bounding box center [679, 467] width 906 height 47
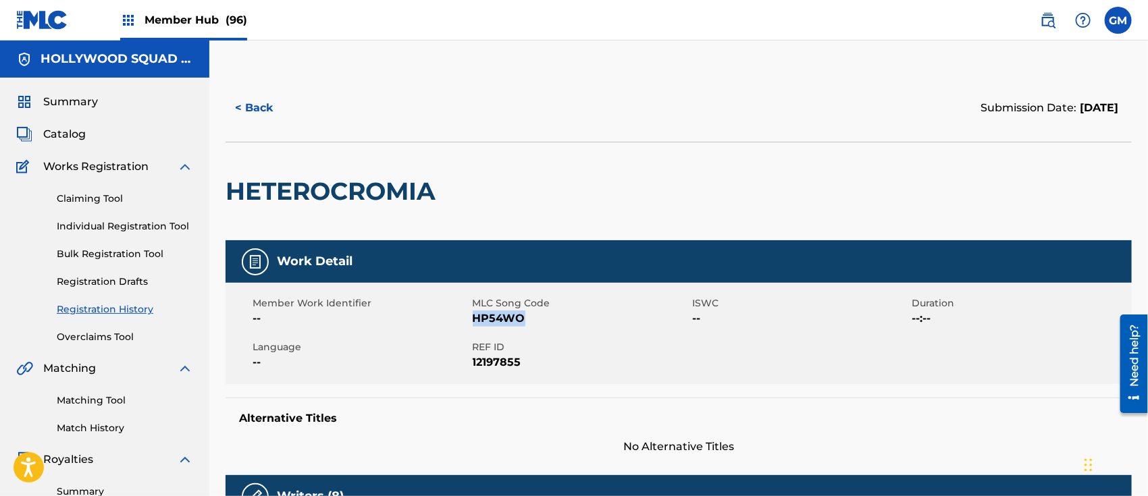
drag, startPoint x: 531, startPoint y: 319, endPoint x: 475, endPoint y: 320, distance: 56.7
click at [475, 320] on span "HP54WO" at bounding box center [581, 319] width 217 height 16
copy span "HP54WO"
click at [202, 18] on span "Member Hub (96)" at bounding box center [196, 20] width 103 height 16
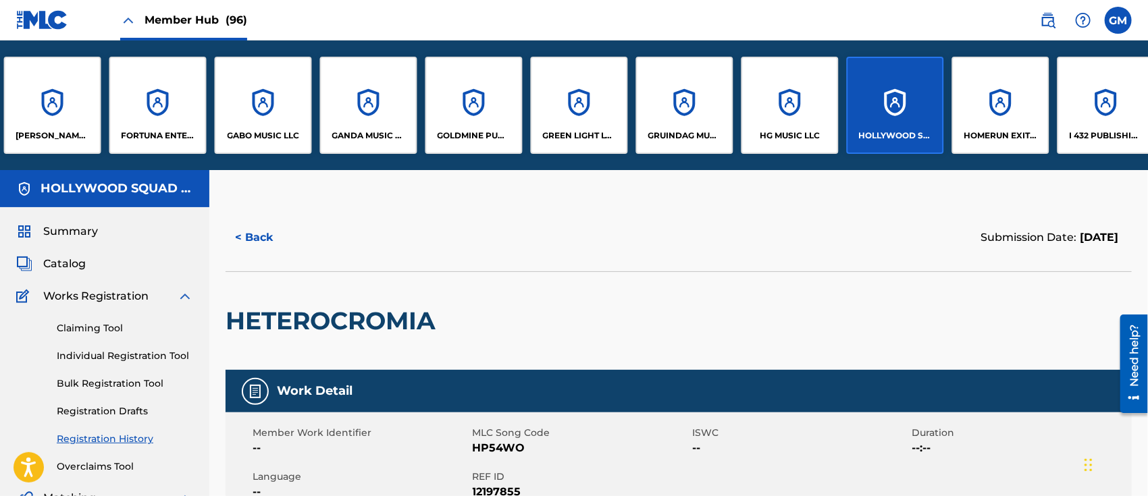
scroll to position [0, 3689]
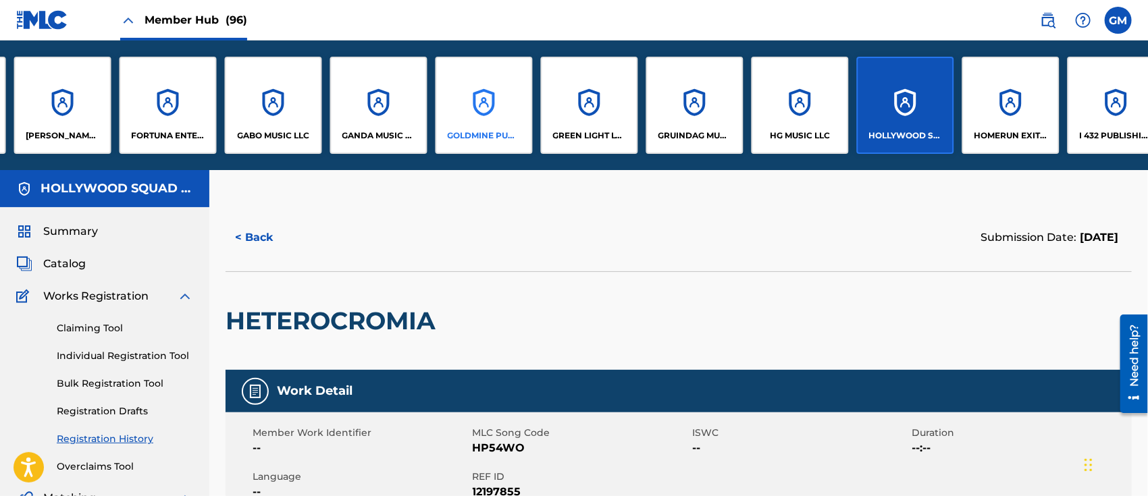
click at [490, 114] on div "GOLDMINE PUBLISHING LLC" at bounding box center [484, 105] width 97 height 97
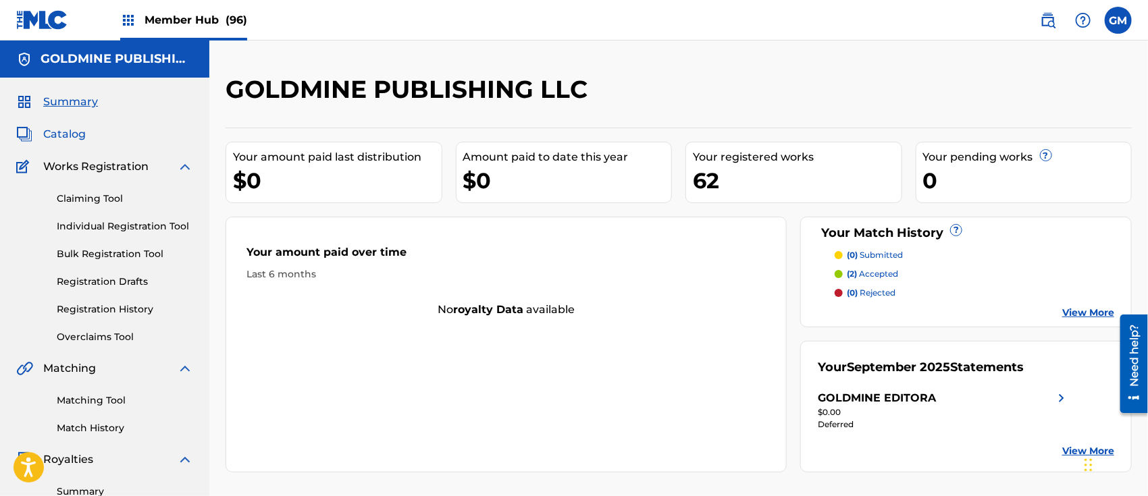
click at [71, 126] on span "Catalog" at bounding box center [64, 134] width 43 height 16
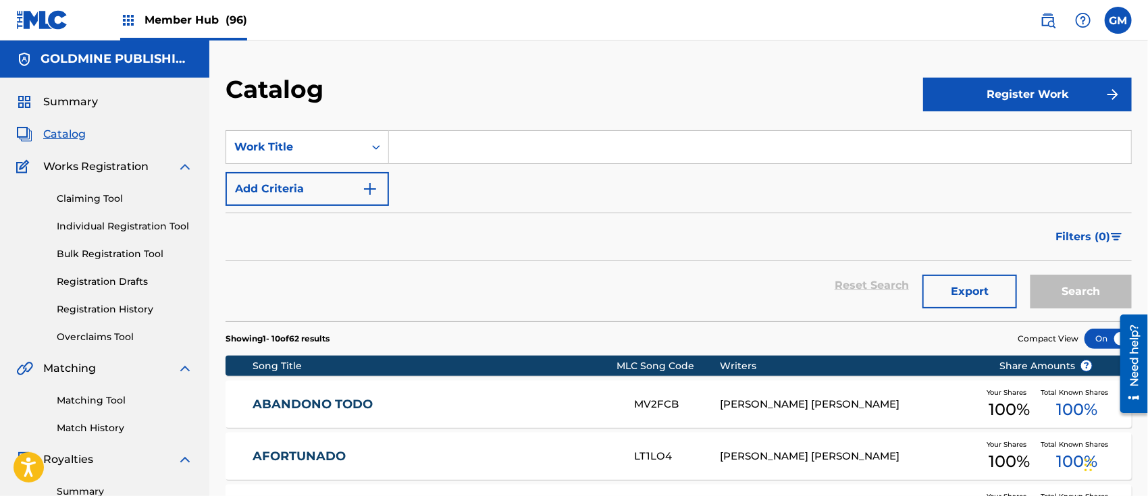
click at [448, 145] on input "Search Form" at bounding box center [760, 147] width 742 height 32
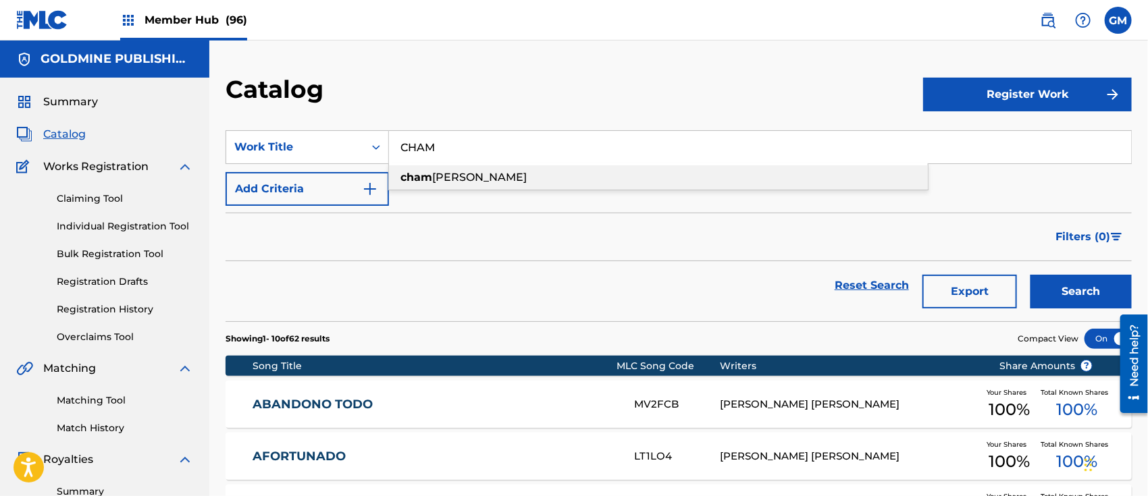
click at [451, 171] on span "[PERSON_NAME]" at bounding box center [479, 177] width 95 height 13
type input "champañita [PERSON_NAME]"
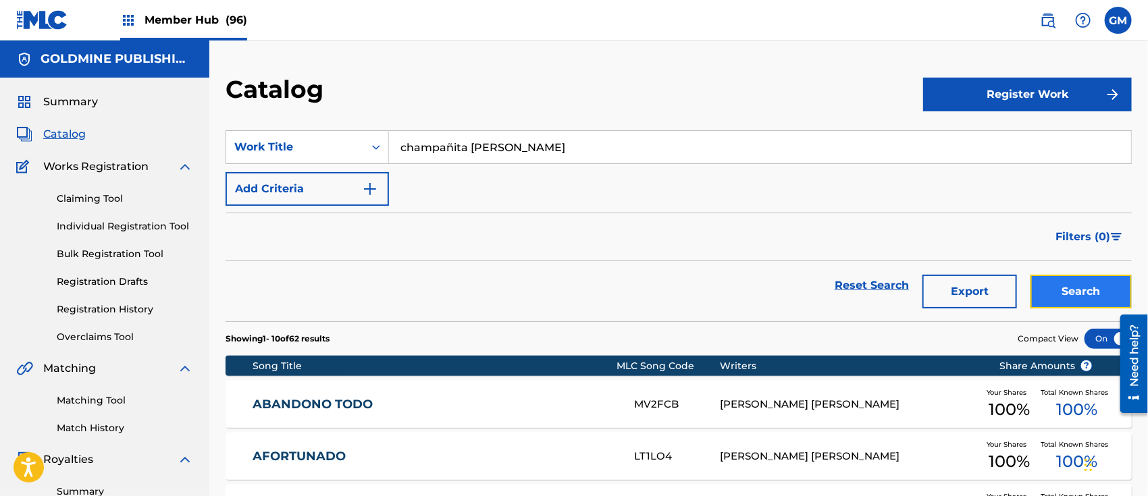
click at [1057, 288] on button "Search" at bounding box center [1080, 292] width 101 height 34
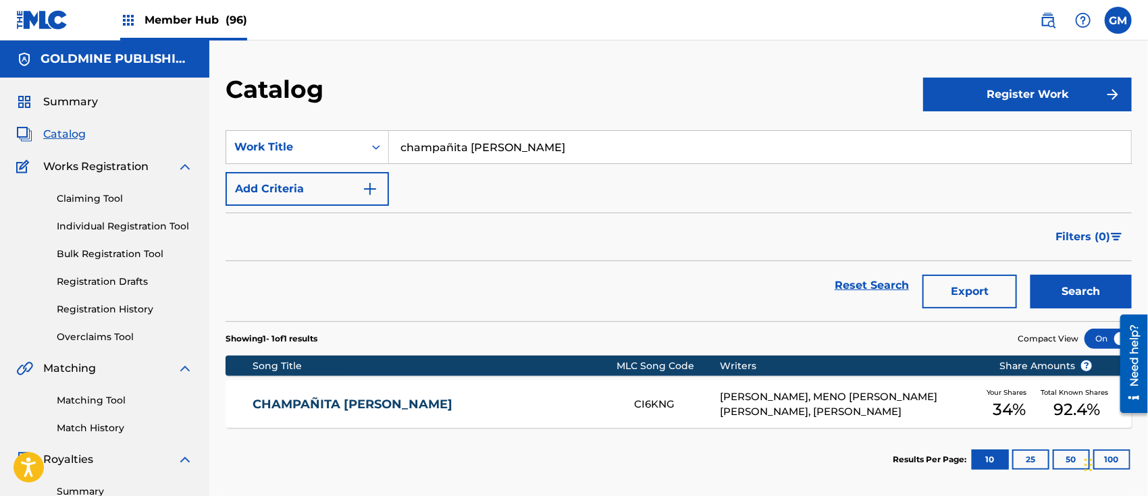
click at [504, 389] on div "CHAMPAÑITA [PERSON_NAME] CI6KNG [PERSON_NAME], MENO [PERSON_NAME] [PERSON_NAME]…" at bounding box center [679, 404] width 906 height 47
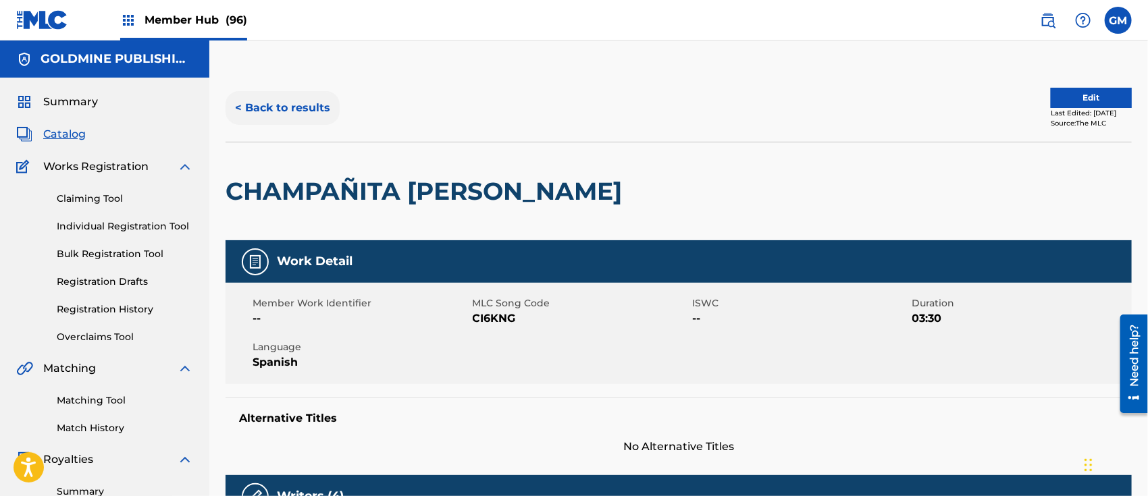
click at [288, 100] on button "< Back to results" at bounding box center [283, 108] width 114 height 34
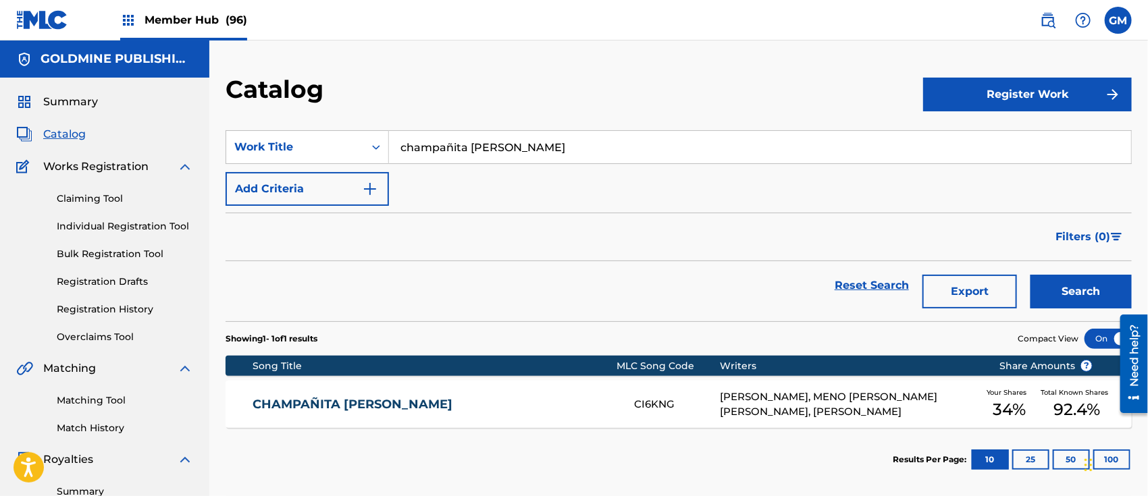
click at [70, 132] on span "Catalog" at bounding box center [64, 134] width 43 height 16
click at [69, 132] on span "Catalog" at bounding box center [64, 134] width 43 height 16
click at [72, 131] on span "Catalog" at bounding box center [64, 134] width 43 height 16
click at [70, 128] on span "Catalog" at bounding box center [64, 134] width 43 height 16
drag, startPoint x: 535, startPoint y: 143, endPoint x: 319, endPoint y: 149, distance: 216.2
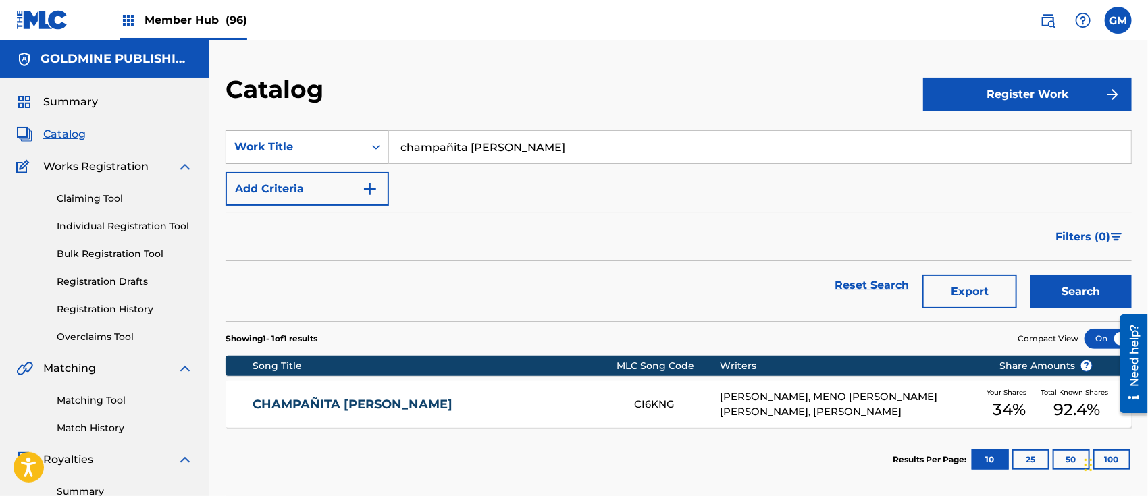
click at [319, 149] on div "SearchWithCriteriadb144959-f98c-4719-9e43-0ac818a92bae Work Title champañita [P…" at bounding box center [679, 147] width 906 height 34
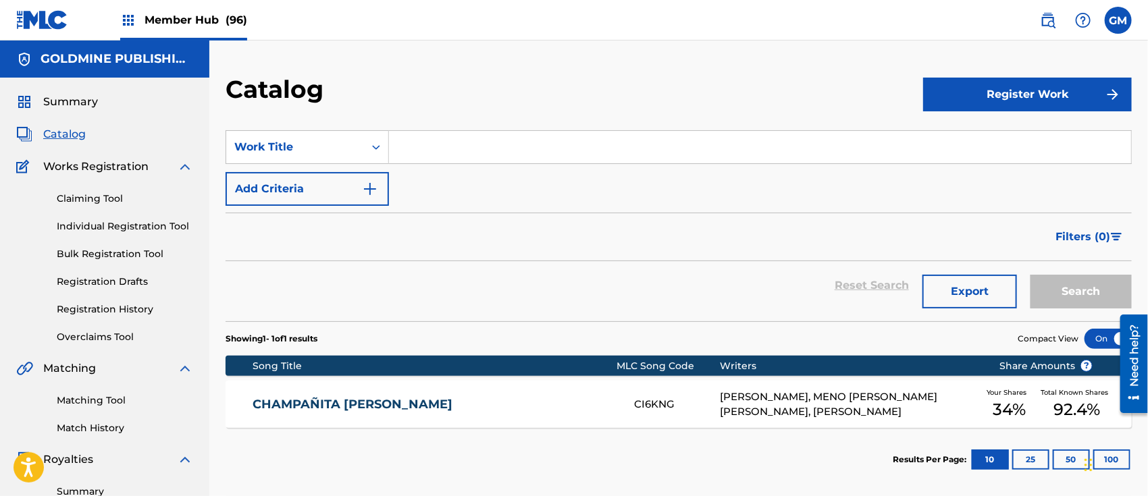
click at [187, 9] on div "Member Hub (96)" at bounding box center [183, 20] width 127 height 40
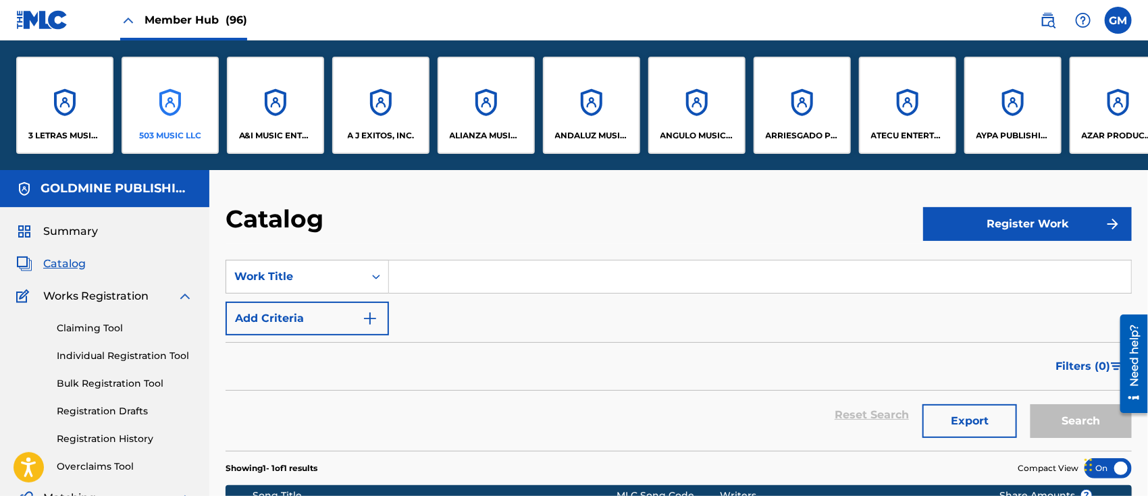
click at [179, 118] on div "503 MUSIC LLC" at bounding box center [170, 105] width 97 height 97
